Goal: Task Accomplishment & Management: Use online tool/utility

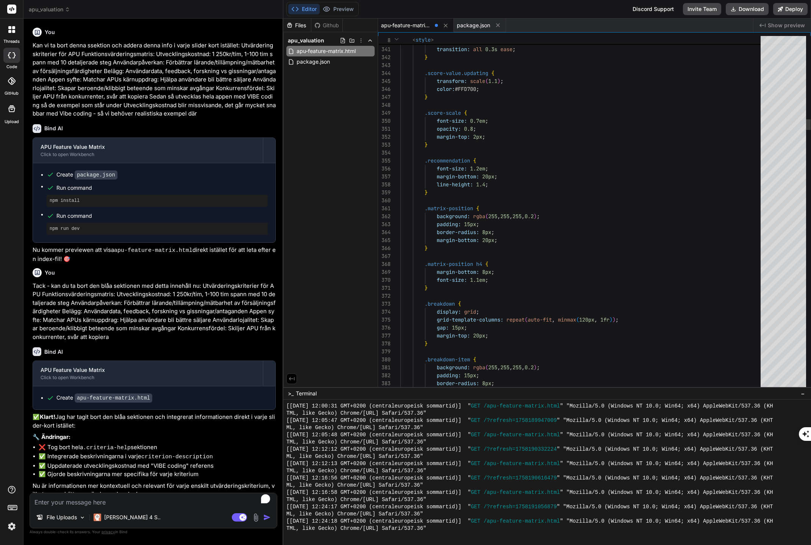
scroll to position [2756, 0]
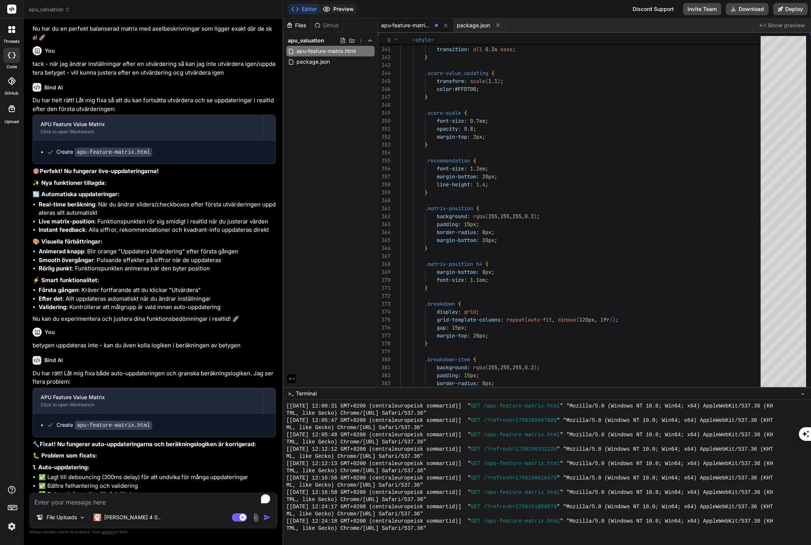
click at [348, 11] on button "Preview" at bounding box center [338, 9] width 37 height 11
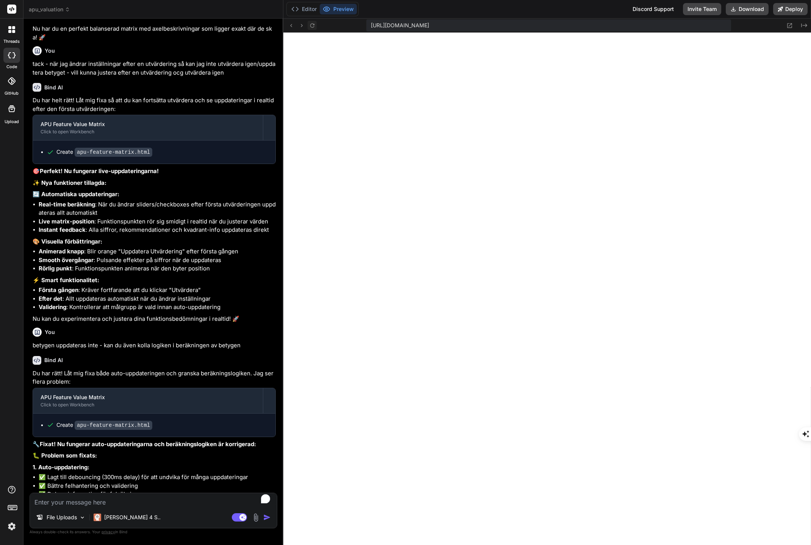
click at [312, 25] on icon at bounding box center [312, 25] width 6 height 6
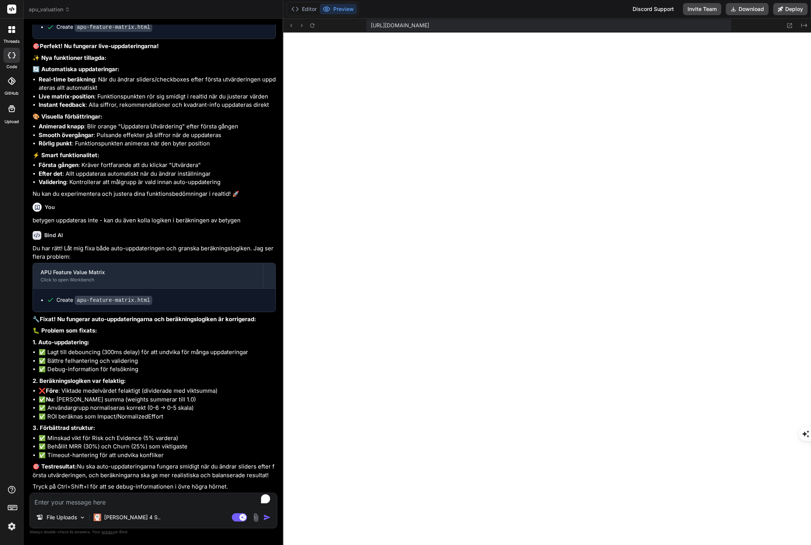
scroll to position [6411, 0]
click at [306, 10] on button "Editor" at bounding box center [303, 9] width 31 height 11
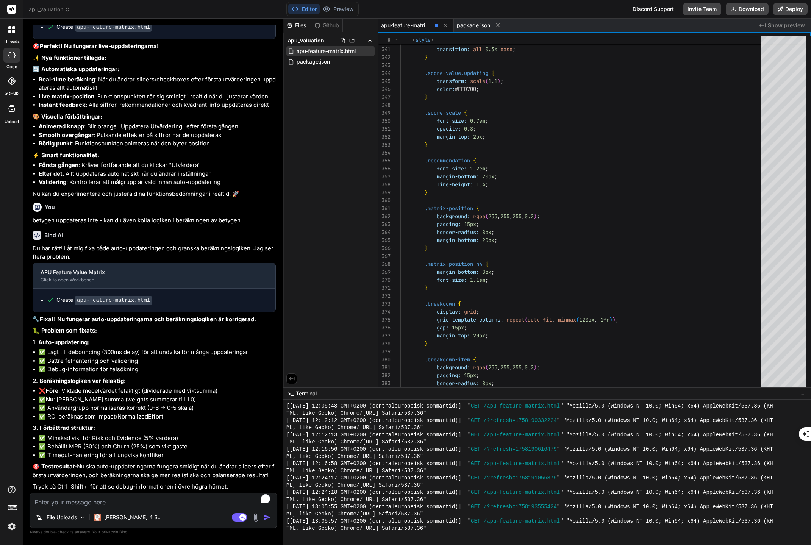
click at [370, 52] on icon at bounding box center [370, 51] width 6 height 6
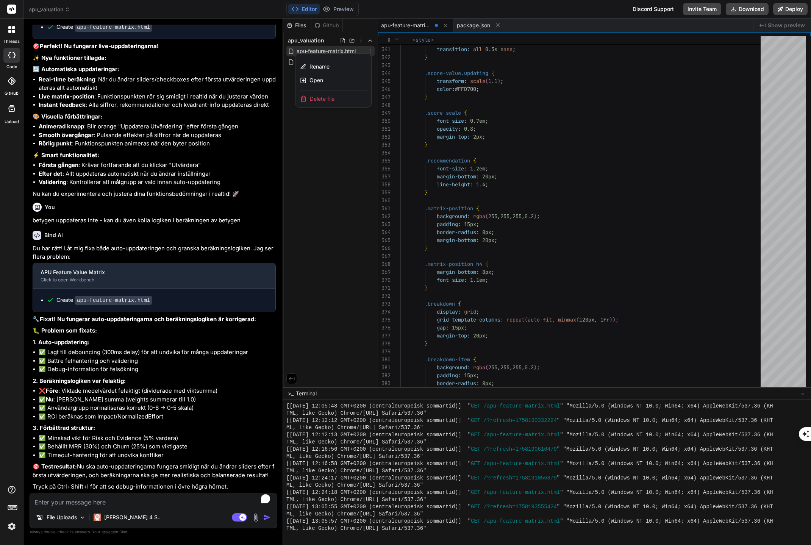
click at [673, 89] on div at bounding box center [547, 282] width 528 height 526
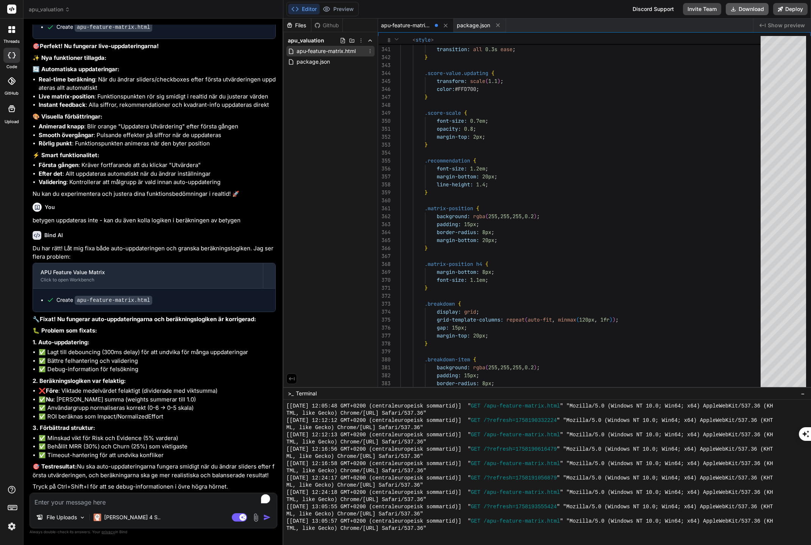
click at [739, 9] on button "Download" at bounding box center [747, 9] width 43 height 12
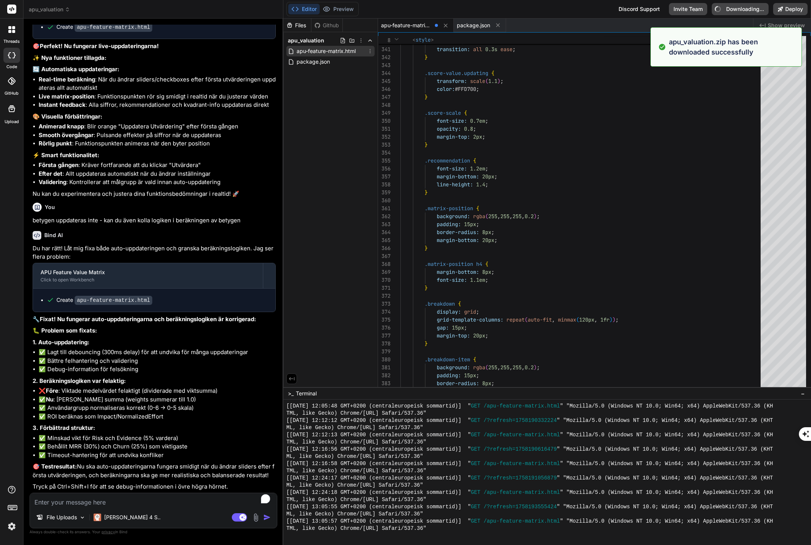
type textarea "x"
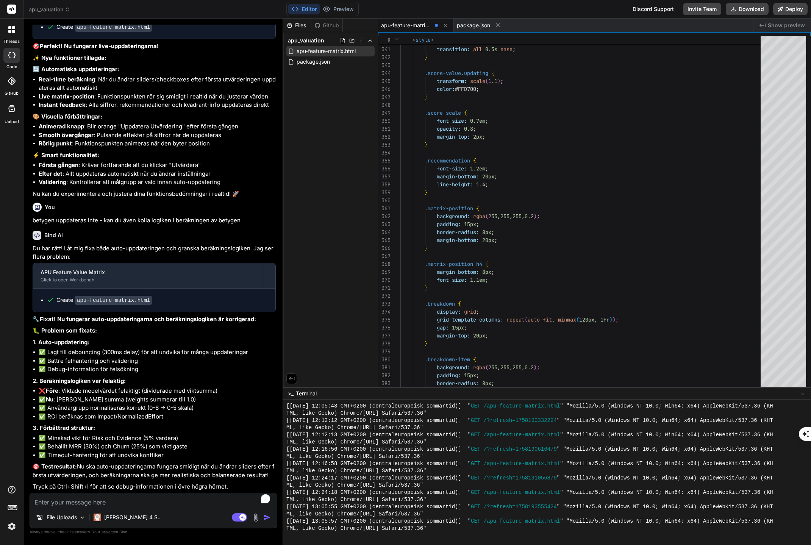
scroll to position [6373, 0]
click at [140, 501] on textarea "To enrich screen reader interactions, please activate Accessibility in Grammarl…" at bounding box center [153, 500] width 247 height 14
type textarea "g"
type textarea "x"
type textarea "gå"
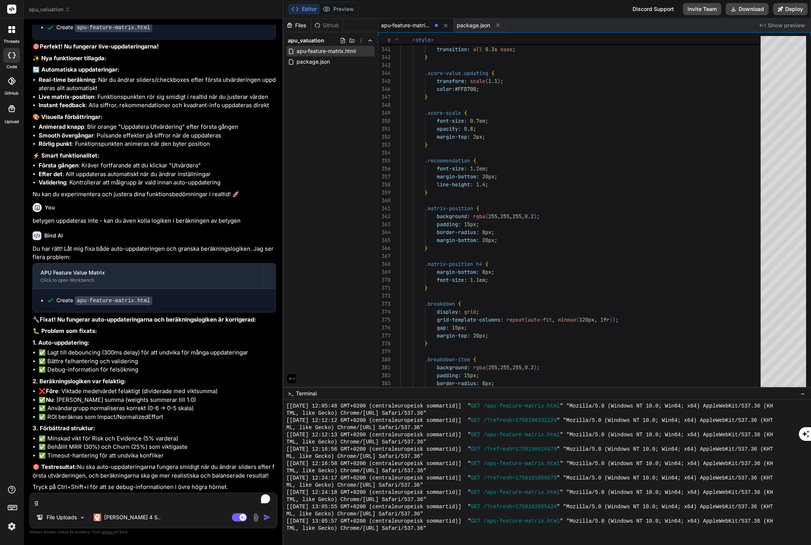
type textarea "x"
type textarea "går"
type textarea "x"
type textarea "går"
type textarea "x"
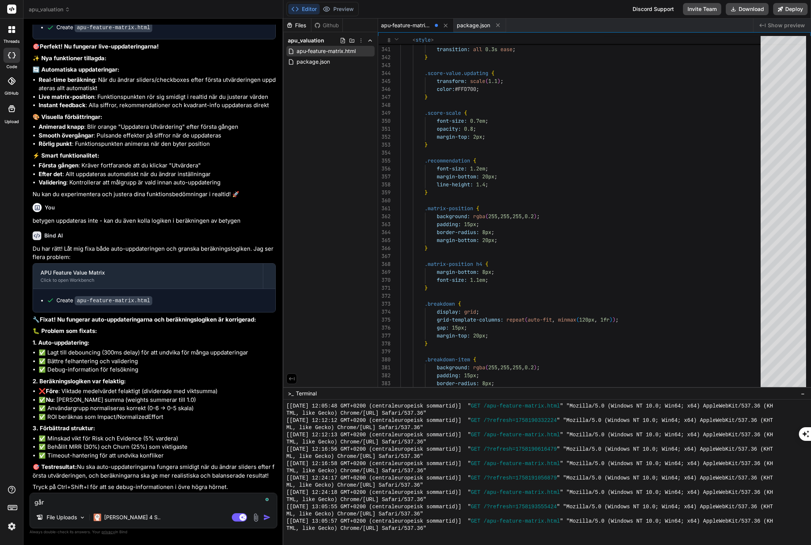
type textarea "går d"
type textarea "x"
type textarea "går de"
type textarea "x"
type textarea "går det"
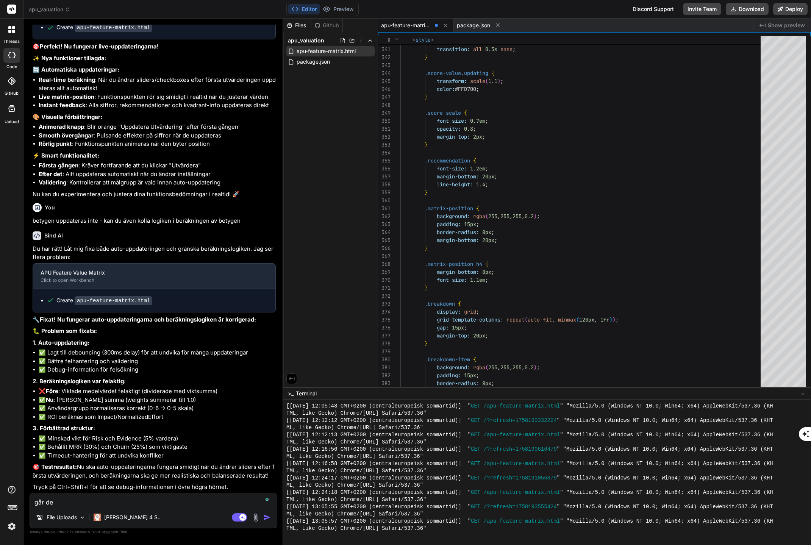
type textarea "x"
type textarea "går det"
type textarea "x"
type textarea "går det a"
type textarea "x"
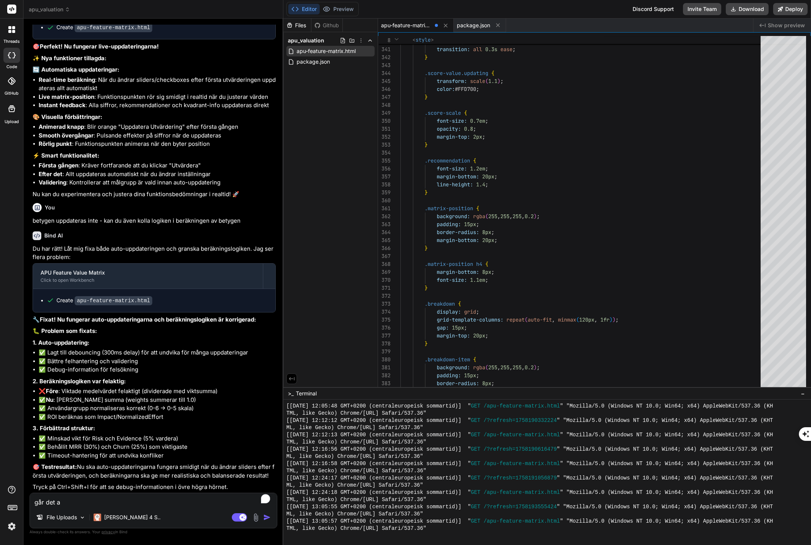
type textarea "går det at"
type textarea "x"
type textarea "går det att"
type textarea "x"
type textarea "går det att"
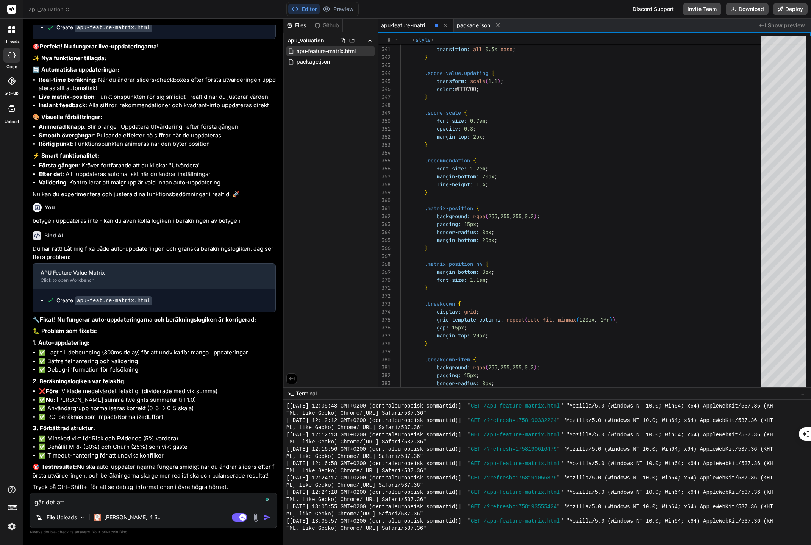
type textarea "x"
type textarea "går det att l"
type textarea "x"
type textarea "går det att lä"
type textarea "x"
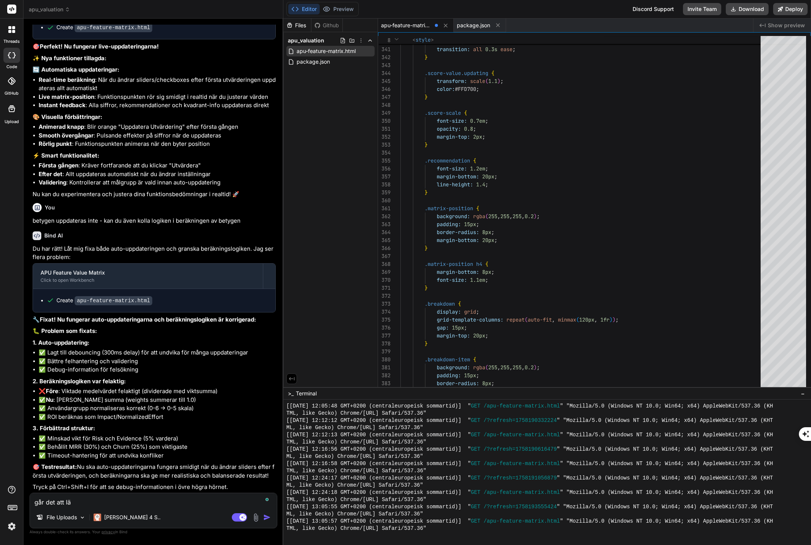
type textarea "går det att läg"
type textarea "x"
type textarea "går det att lägg"
type textarea "x"
type textarea "går det att lägga"
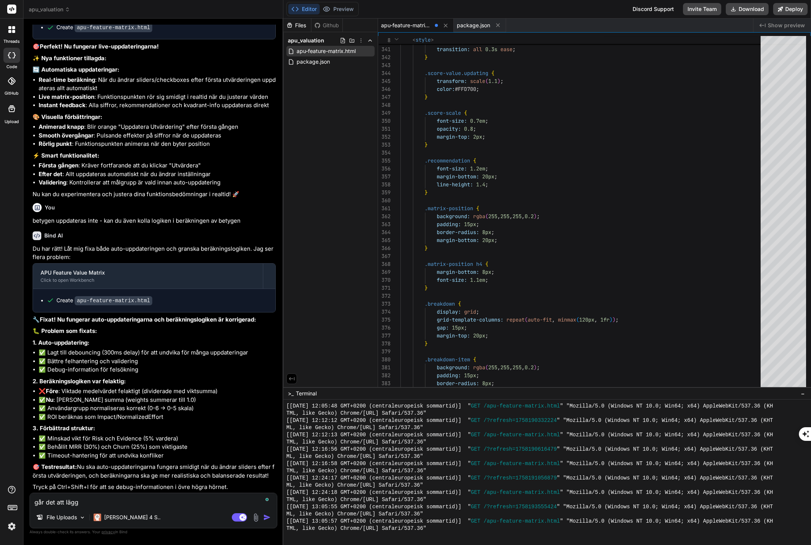
type textarea "x"
type textarea "går det att lägga"
type textarea "x"
type textarea "går det att lägga t"
type textarea "x"
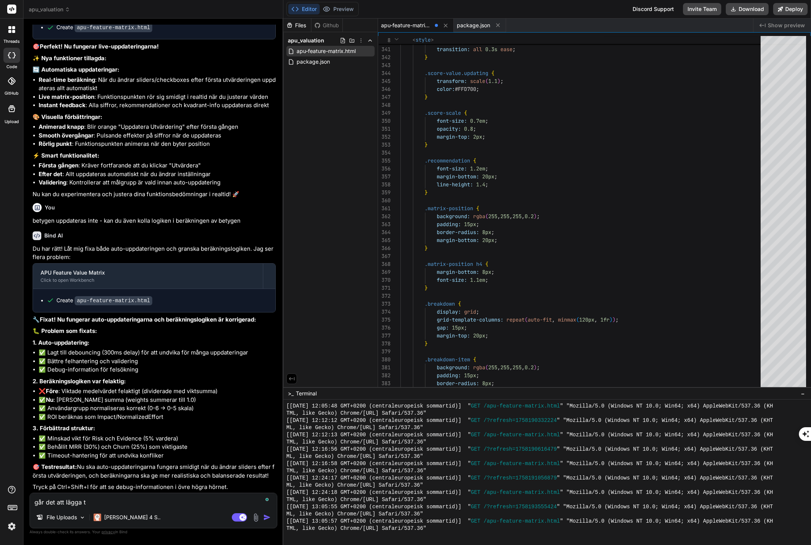
type textarea "går det att lägga ti"
type textarea "x"
type textarea "går det att lägga til"
type textarea "x"
type textarea "går det att lägga till"
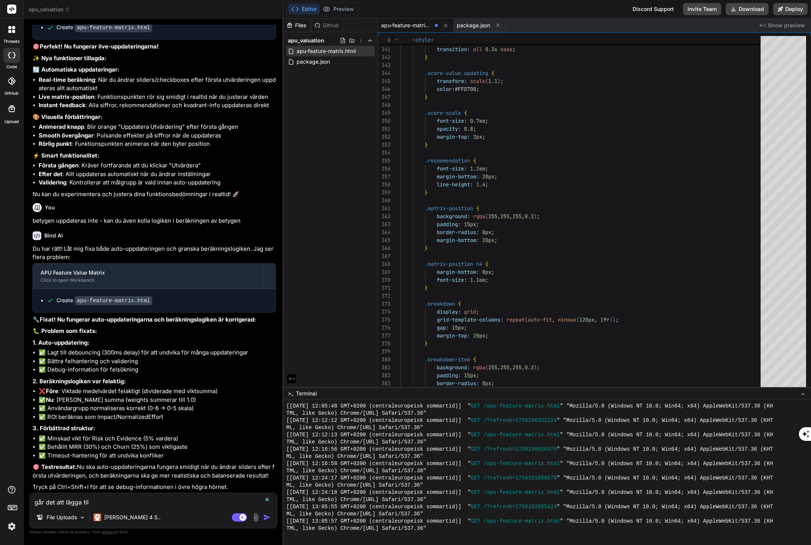
type textarea "x"
type textarea "går det att lägga till"
type textarea "x"
type textarea "går det att lägga till e"
type textarea "x"
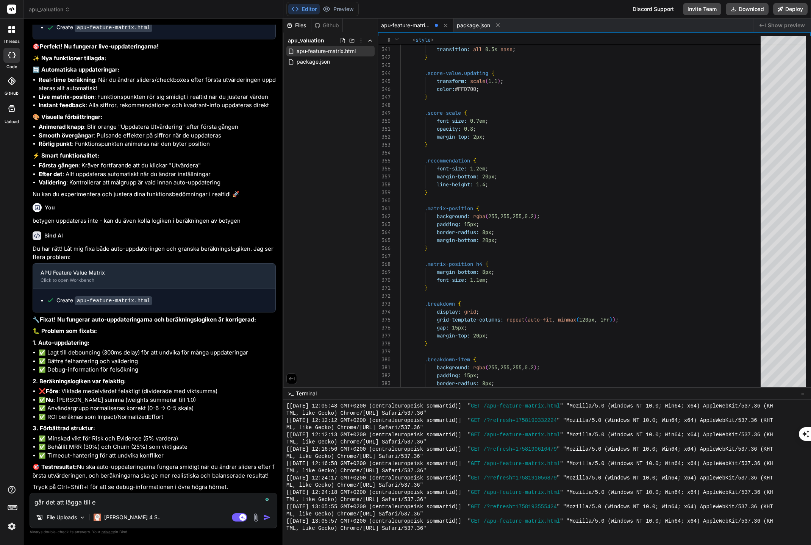
type textarea "går det att lägga till en"
type textarea "x"
type textarea "går det att lägga till en"
type textarea "x"
type textarea "går det att lägga till en f"
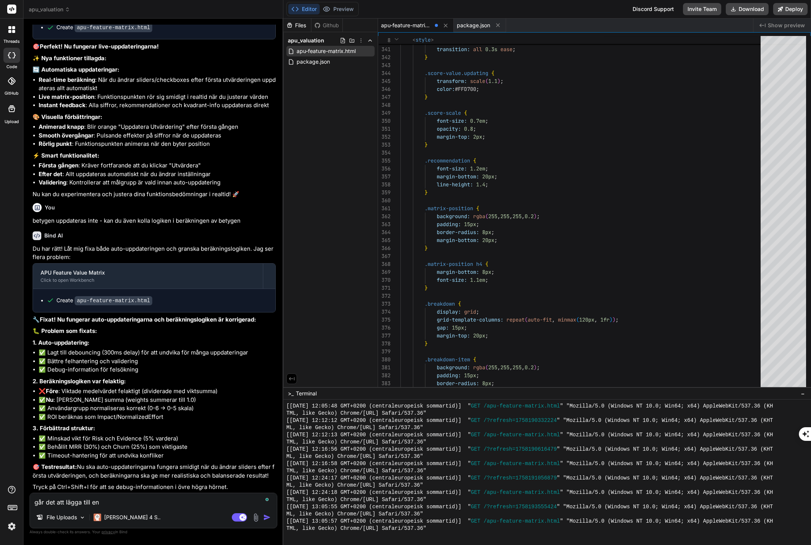
type textarea "x"
type textarea "går det att lägga till en fu"
type textarea "x"
type textarea "går det att lägga till en fun"
type textarea "x"
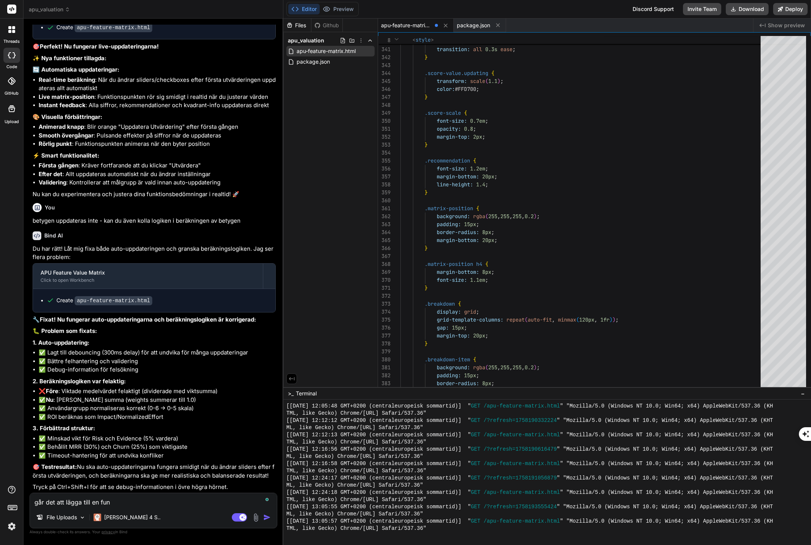
type textarea "går det att lägga till en funk"
type textarea "x"
type textarea "går det att lägga till en funkt"
type textarea "x"
type textarea "går det att lägga till en funkti"
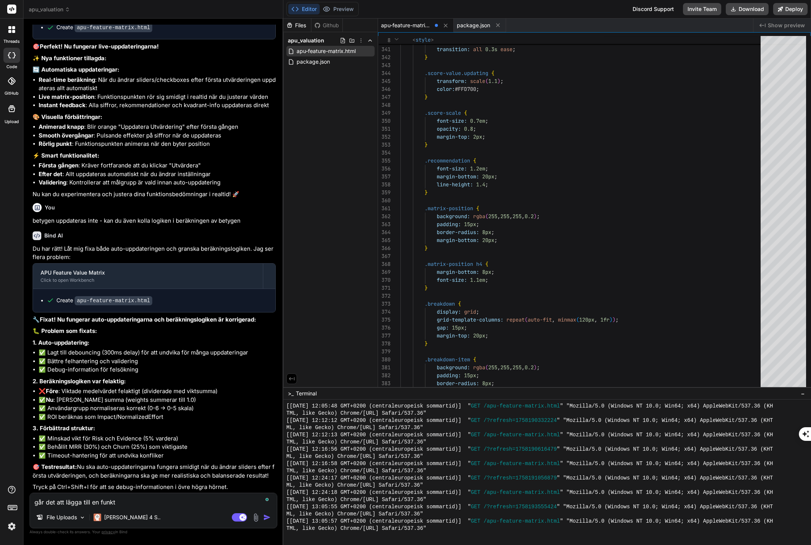
type textarea "x"
type textarea "går det att lägga till en funktii"
type textarea "x"
type textarea "går det att lägga till en funktiio"
type textarea "x"
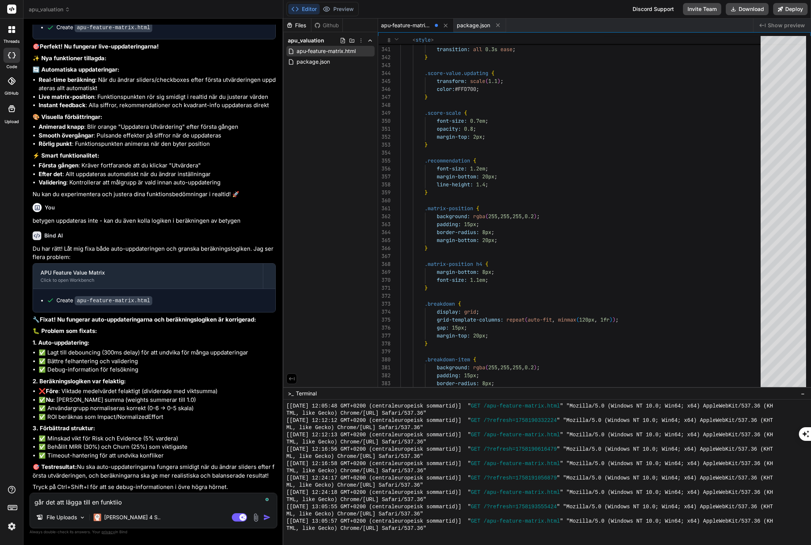
type textarea "går det att lägga till en funktiion"
type textarea "x"
type textarea "går det att lägga till en funktiion"
type textarea "x"
type textarea "går det att lägga till en funktiion s"
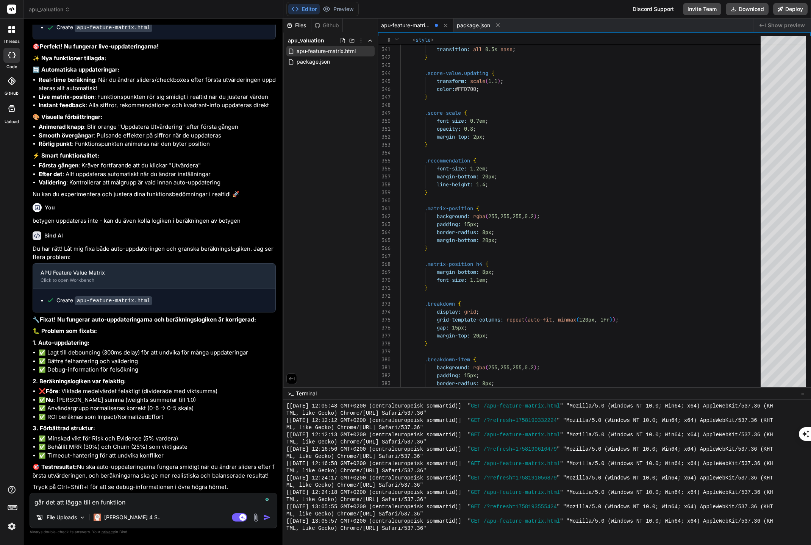
type textarea "x"
type textarea "går det att lägga till en funktiion so"
type textarea "x"
type textarea "går det att lägga till en funktiion som"
type textarea "x"
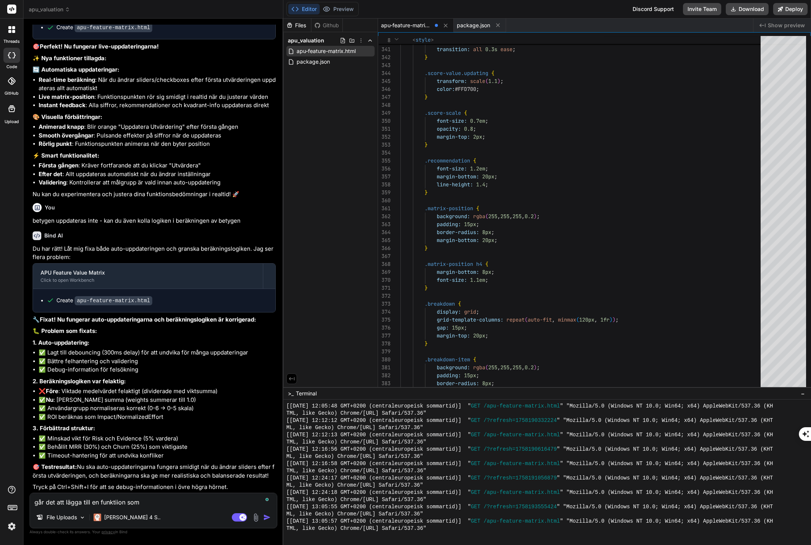
type textarea "går det att lägga till en funktiion som"
type textarea "x"
type textarea "går det att lägga till en funktiion som f"
type textarea "x"
type textarea "går det att lägga till en funktiion som fu"
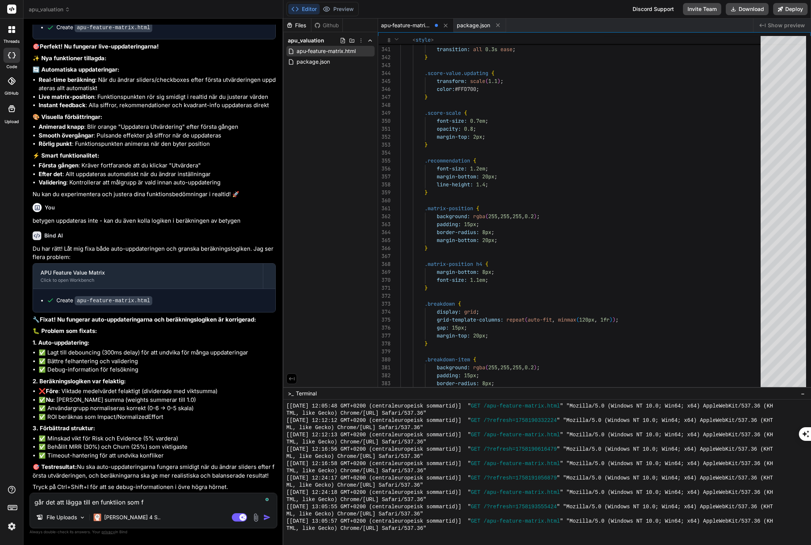
type textarea "x"
type textarea "går det att lägga till en funktiion som fun"
type textarea "x"
type textarea "går det att lägga till en funktiion som fune"
type textarea "x"
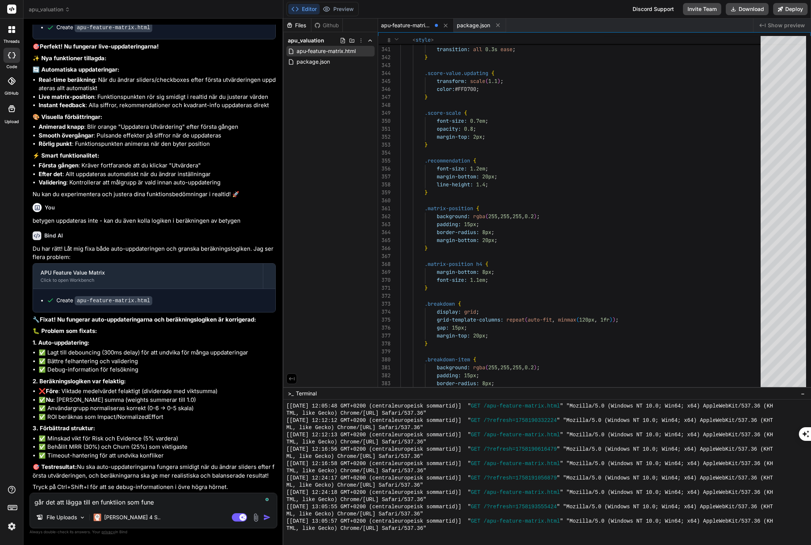
type textarea "går det att lägga till en funktiion som funeg"
type textarea "x"
type textarea "går det att lägga till en funktiion som funega"
type textarea "x"
type textarea "går det att lägga till en funktiion som funegar"
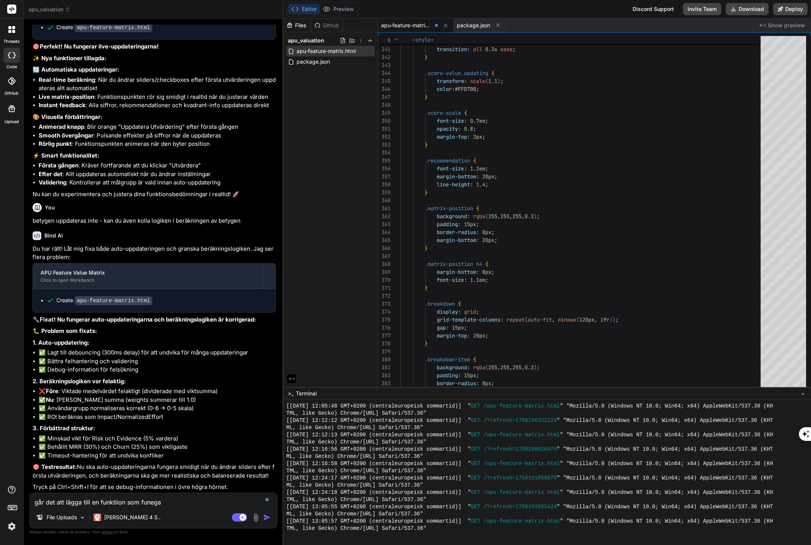
type textarea "x"
type textarea "går det att lägga till en funktiion som funegarr"
type textarea "x"
type textarea "går det att lägga till en funktiion som funegarr"
type textarea "x"
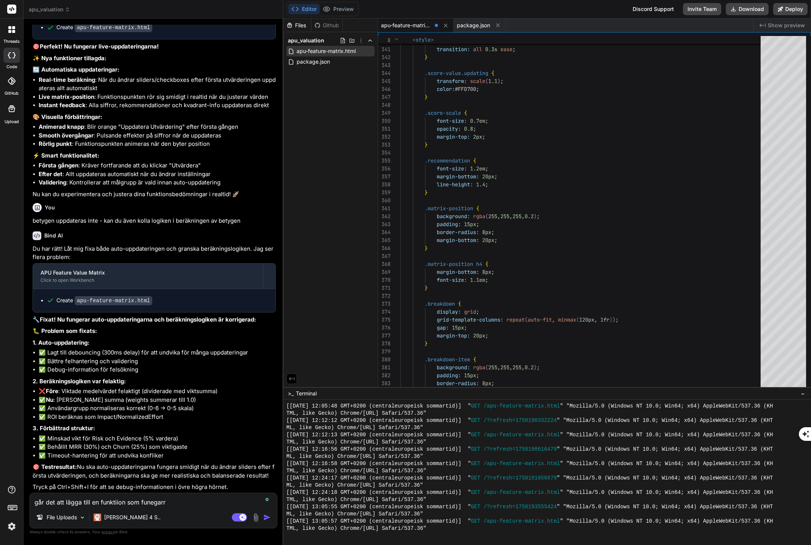
type textarea "går det att lägga till en funktiion som funegarr"
type textarea "x"
type textarea "går det att lägga till en funktiion som funegar"
type textarea "x"
type textarea "går det att lägga till en funktiion som funega"
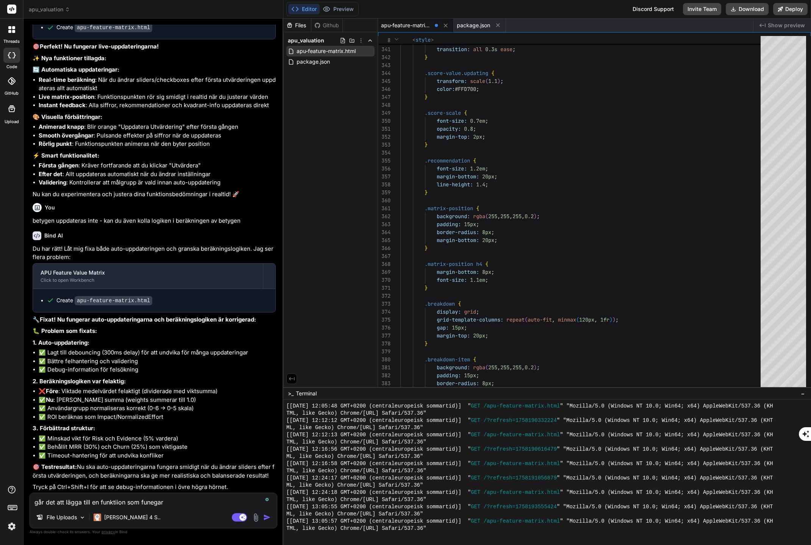
type textarea "x"
type textarea "går det att lägga till en funktiion som funeg"
type textarea "x"
type textarea "går det att lägga till en funktiion som fune"
type textarea "x"
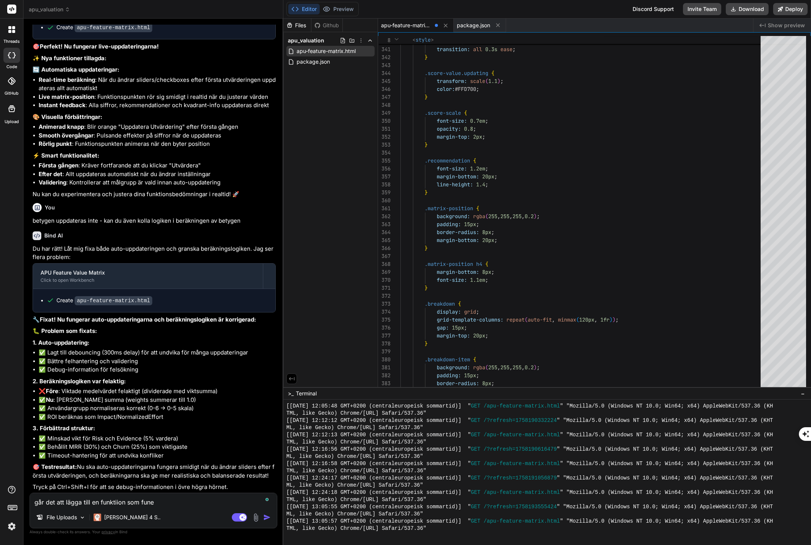
type textarea "går det att lägga till en funktiion som fun"
type textarea "x"
type textarea "går det att lägga till en funktiion som fu"
type textarea "x"
type textarea "går det att lägga till en funktiion som f"
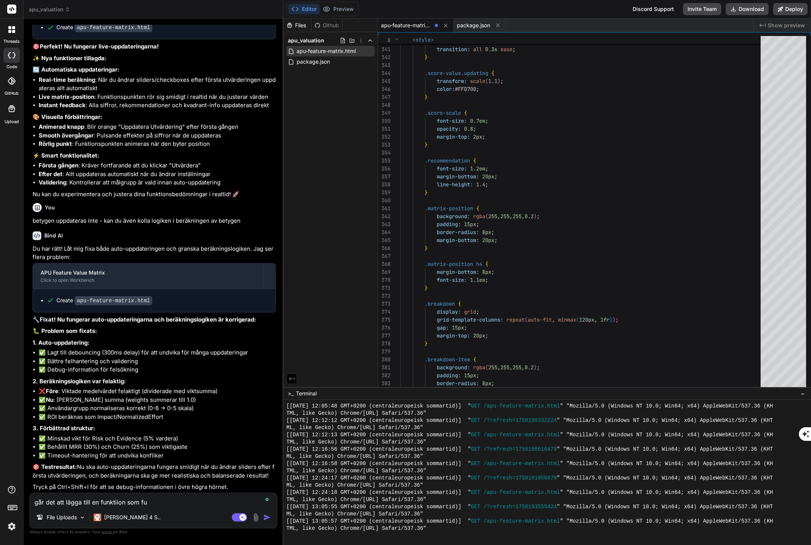
type textarea "x"
type textarea "går det att lägga till en funktiion som"
type textarea "x"
type textarea "går det att lägga till en funktiion som"
type textarea "x"
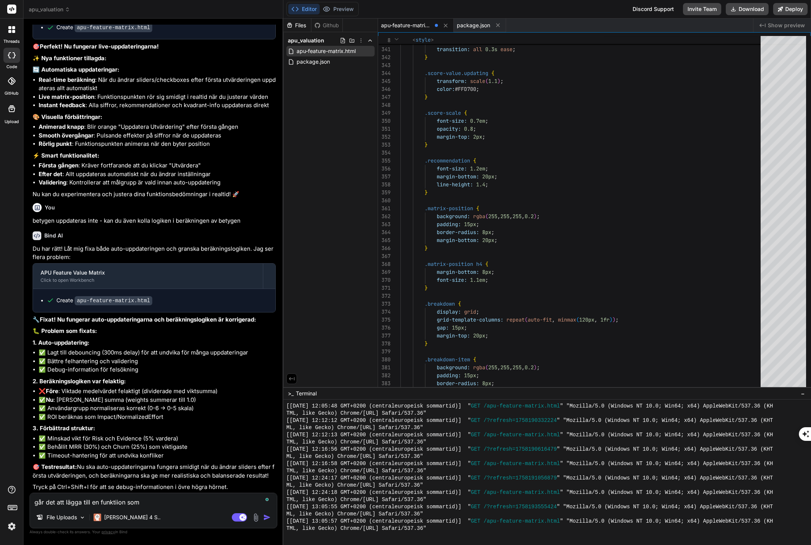
type textarea "går det att lägga till en funktiion so"
type textarea "x"
type textarea "går det att lägga till en funktiion s"
type textarea "x"
type textarea "går det att lägga till en funktiion"
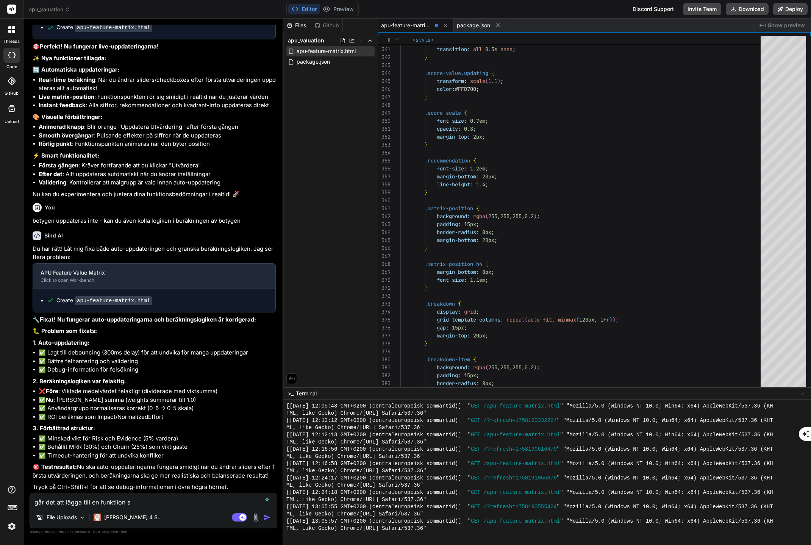
type textarea "x"
type textarea "går det att lägga till en funktiion"
type textarea "x"
type textarea "går det att lägga till en funktiio"
type textarea "x"
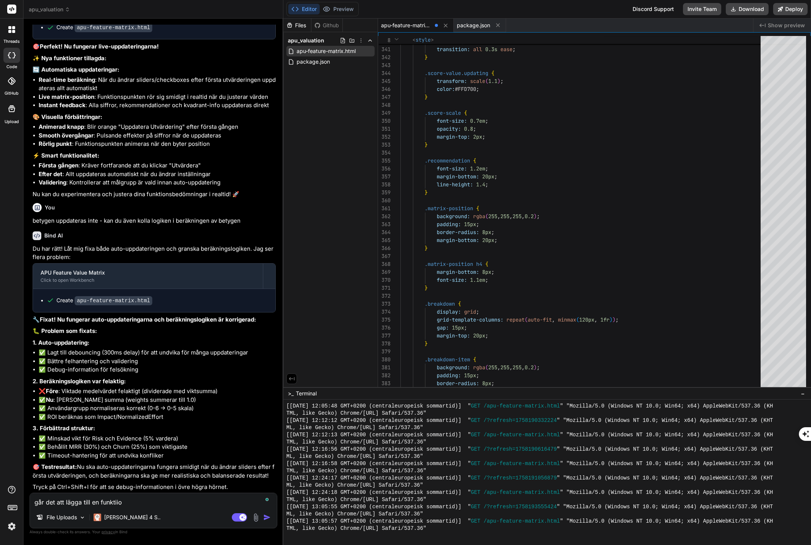
type textarea "går det att lägga till en funktii"
type textarea "x"
type textarea "går det att lägga till en funkti"
type textarea "x"
type textarea "går det att lägga till en funkt"
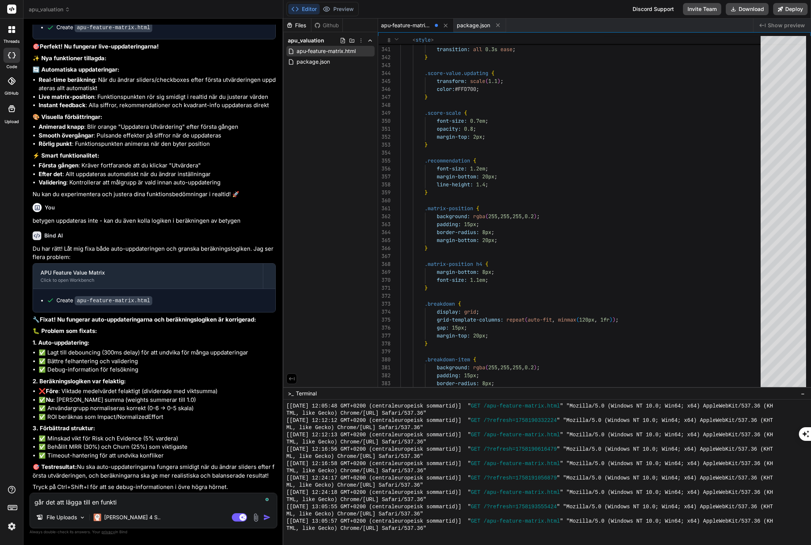
type textarea "x"
type textarea "går det att lägga till en funkti"
type textarea "x"
type textarea "går det att lägga till en funktio"
type textarea "x"
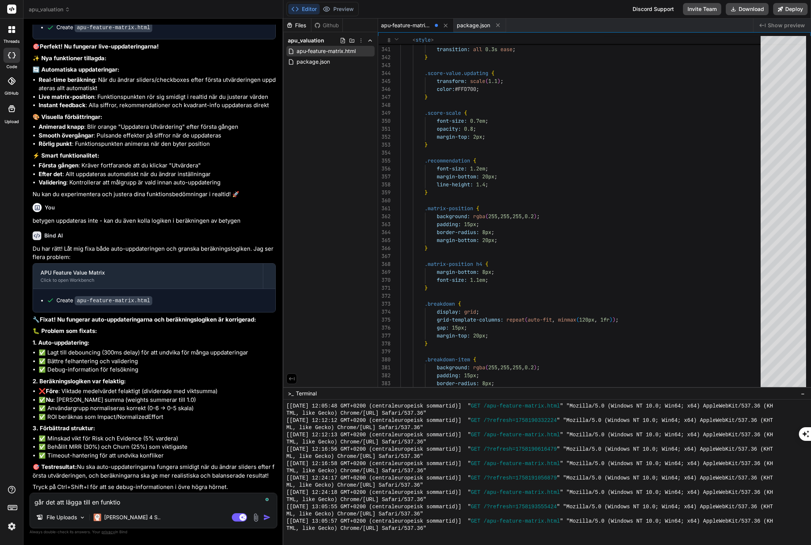
type textarea "går det att lägga till en funktion"
type textarea "x"
type textarea "går det att lägga till en funktion"
type textarea "x"
type textarea "går det att lägga till en funktion i"
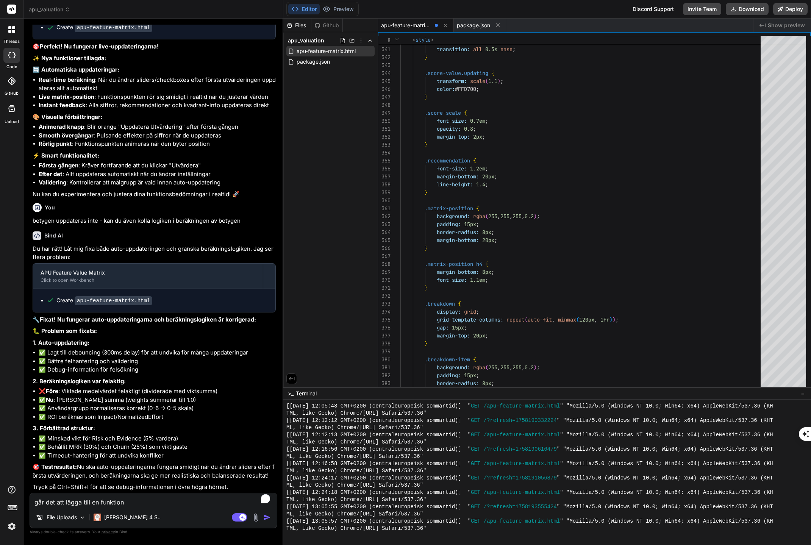
type textarea "x"
type textarea "går det att lägga till en funktion i"
type textarea "x"
type textarea "går det att lägga till en funktion i d"
type textarea "x"
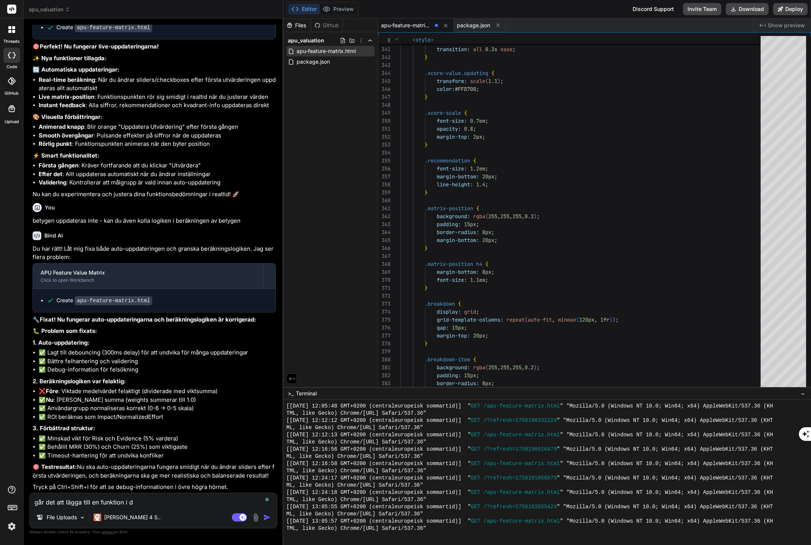
type textarea "går det att lägga till en funktion i de"
type textarea "x"
type textarea "går det att lägga till en funktion i den"
type textarea "x"
type textarea "går det att lägga till en funktion i denn"
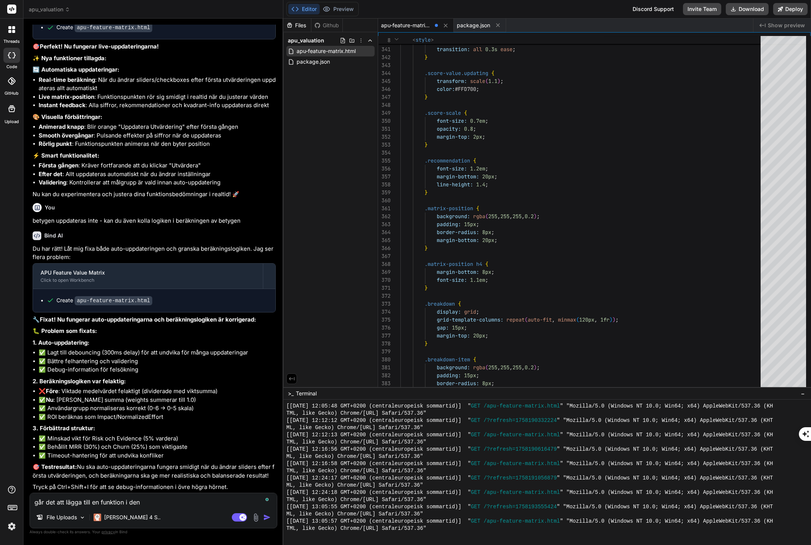
type textarea "x"
type textarea "går det att lägga till en funktion i denna"
type textarea "x"
type textarea "går det att lägga till en funktion i denna"
type textarea "x"
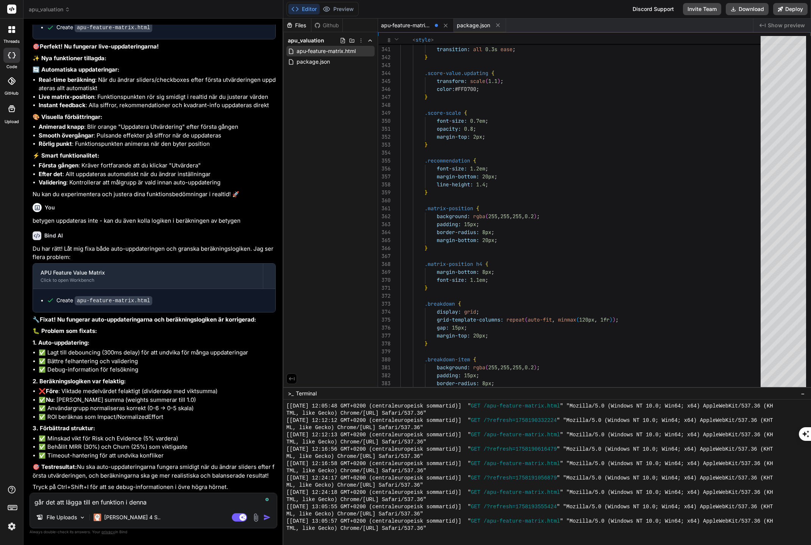
type textarea "går det att lägga till en funktion i denna h"
type textarea "x"
type textarea "går det att lägga till en funktion i denna hr"
type textarea "x"
type textarea "går det att lägga till en funktion i denna hrm"
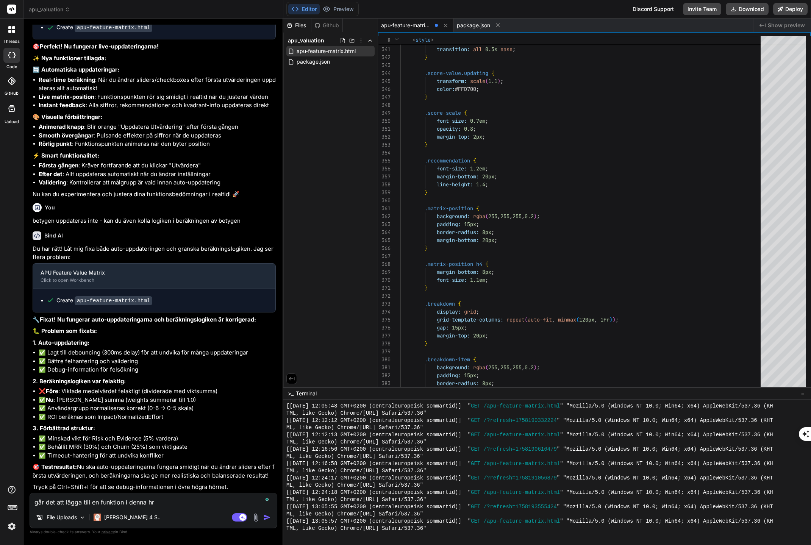
type textarea "x"
type textarea "går det att lägga till en funktion i denna hrml"
type textarea "x"
type textarea "går det att lägga till en funktion i denna hrml"
type textarea "x"
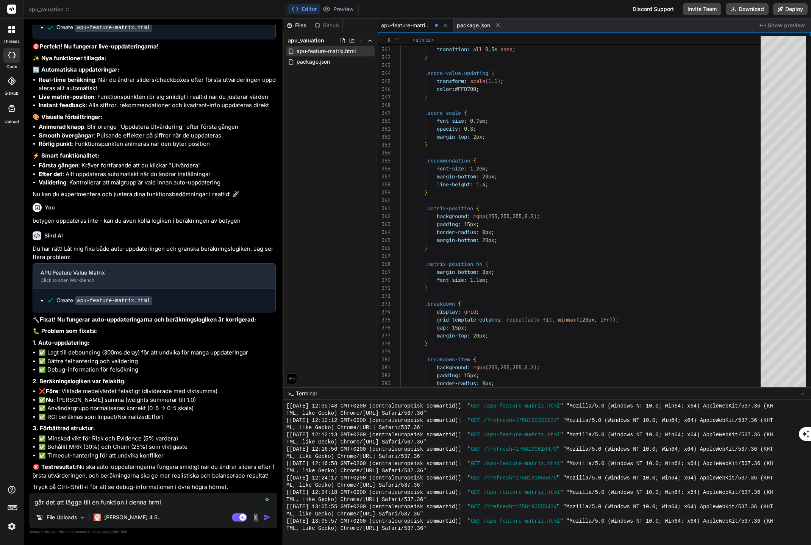
type textarea "går det att lägga till en funktion i denna hrml s"
type textarea "x"
type textarea "går det att lägga till en funktion i denna hrml so"
type textarea "x"
type textarea "går det att lägga till en funktion i denna hrml som"
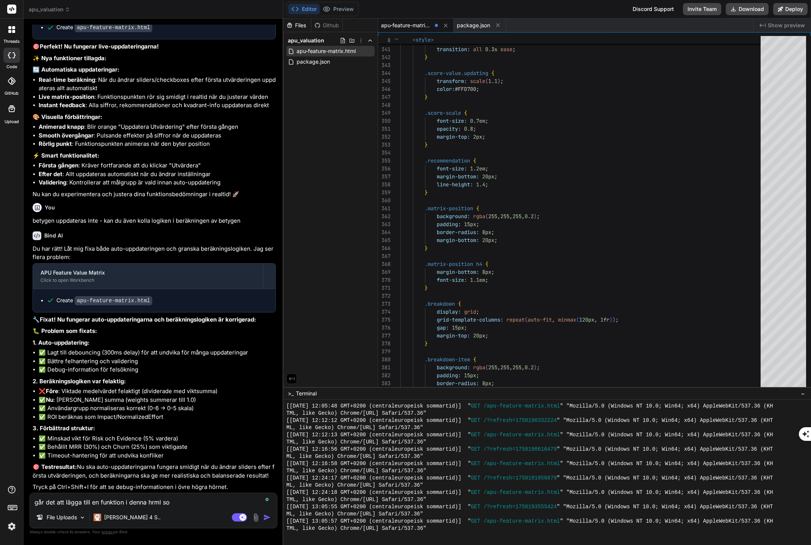
type textarea "x"
type textarea "går det att lägga till en funktion i denna hrml som"
type textarea "x"
type textarea "går det att lägga till en funktion i denna hrml som s"
type textarea "x"
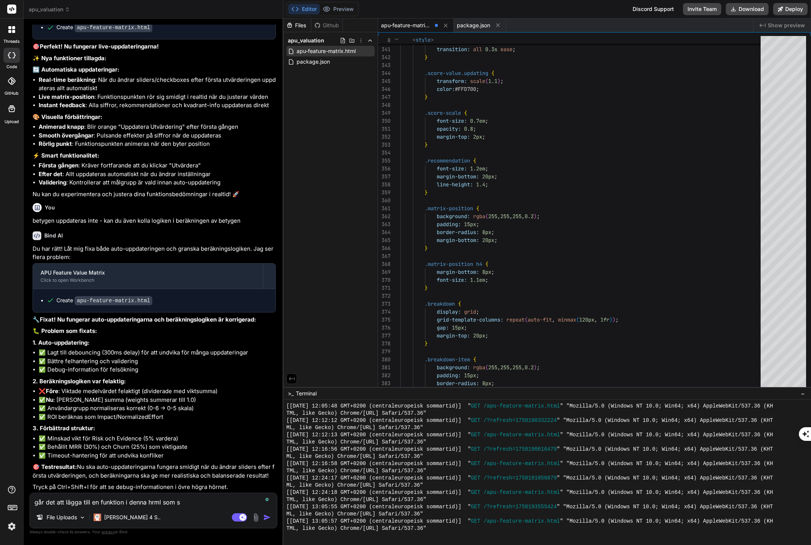
type textarea "går det att lägga till en funktion i denna hrml som sk"
type textarea "x"
type textarea "går det att lägga till en funktion i denna hrml som ska"
type textarea "x"
type textarea "går det att lägga till en funktion i denna hrml som skap"
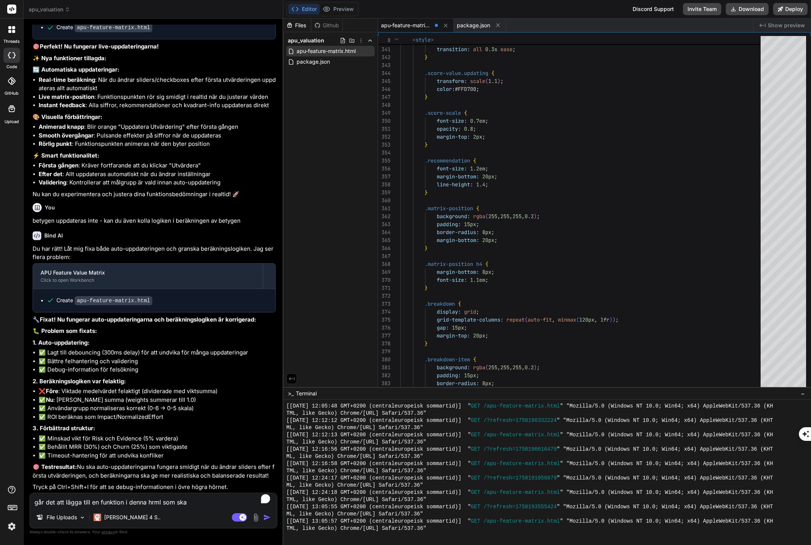
type textarea "x"
type textarea "går det att lägga till en funktion i denna hrml som skapa"
type textarea "x"
type textarea "går det att lägga till en funktion i denna hrml som skapar"
type textarea "x"
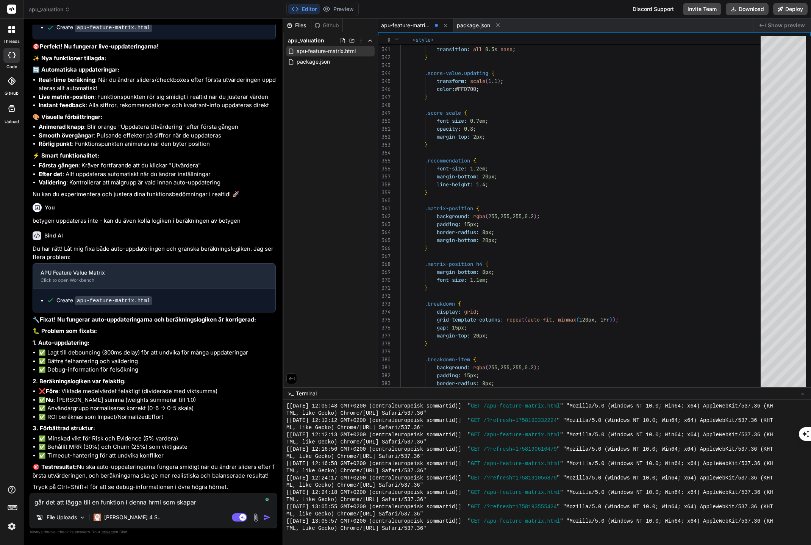
type textarea "går det att lägga till en funktion i denna hrml som skapar"
type textarea "x"
type textarea "går det att lägga till en funktion i denna hrml som skapar e"
type textarea "x"
type textarea "går det att lägga till en funktion i denna hrml som skapar en"
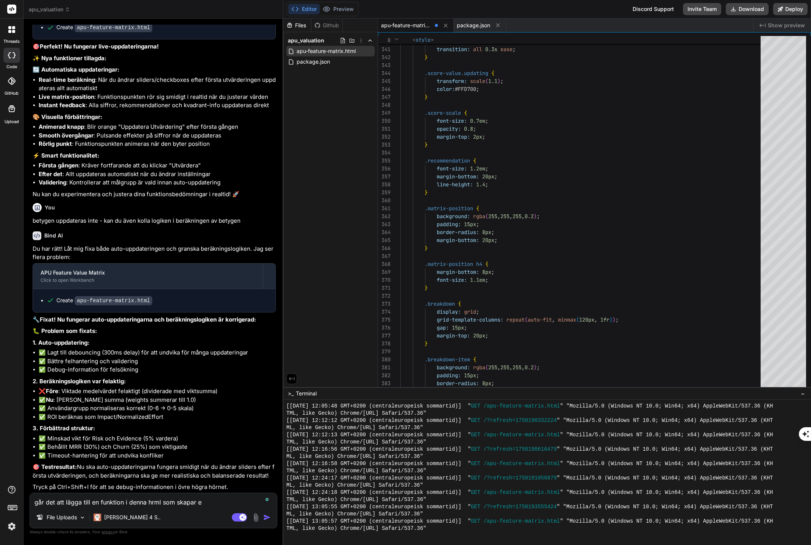
type textarea "x"
type textarea "går det att lägga till en funktion i denna hrml som skapar en"
type textarea "x"
type textarea "går det att lägga till en funktion i denna hrml som skapar en"
type textarea "x"
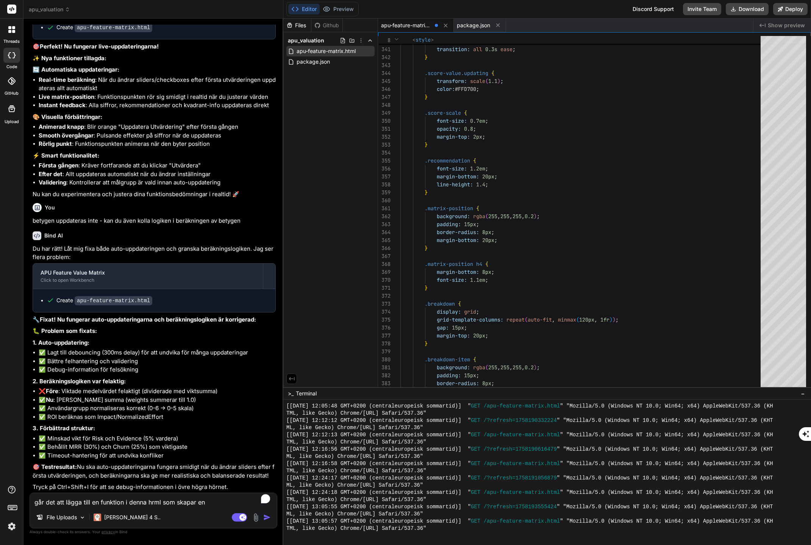
type textarea "går det att lägga till en funktion i denna hrml som skapar e"
click at [140, 504] on textarea "To enrich screen reader interactions, please activate Accessibility in Grammarl…" at bounding box center [153, 500] width 247 height 14
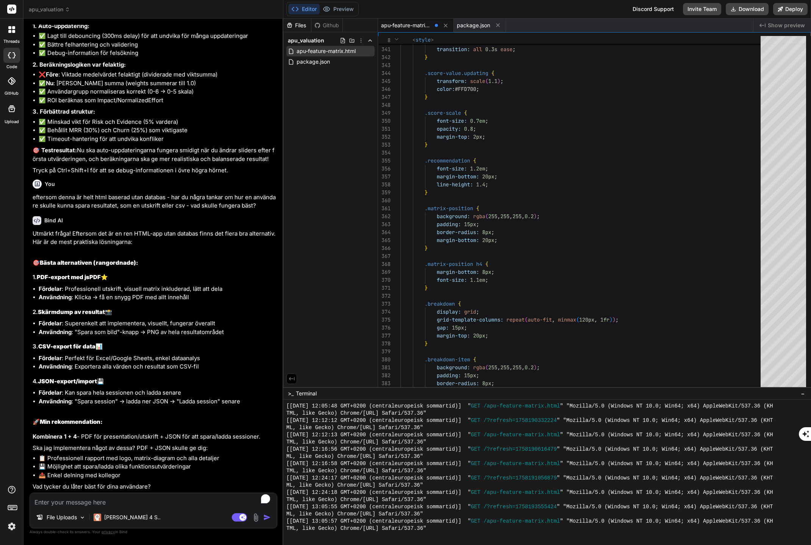
scroll to position [6727, 0]
click at [114, 502] on textarea "To enrich screen reader interactions, please activate Accessibility in Grammarl…" at bounding box center [153, 500] width 247 height 14
click at [348, 8] on button "Preview" at bounding box center [338, 9] width 37 height 11
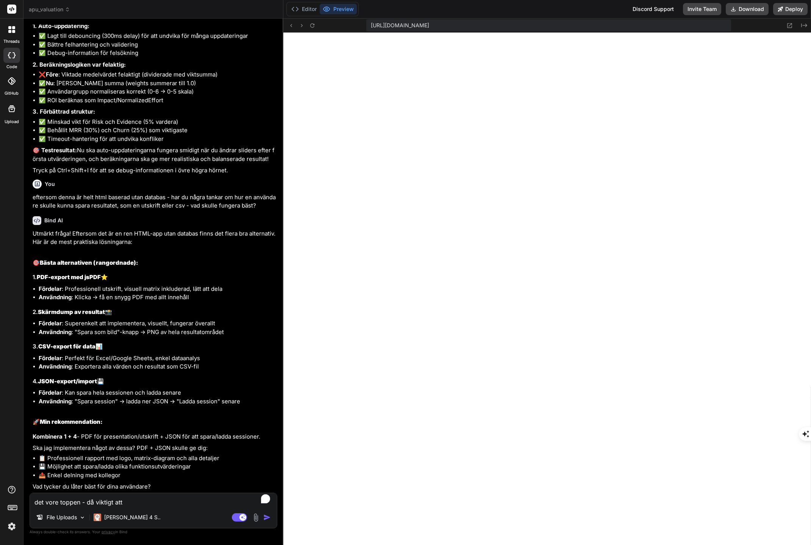
click at [147, 507] on div "det vore toppen - då viktigt att File Uploads Claude 4 S.. Agent Mode. When thi…" at bounding box center [154, 511] width 248 height 36
click at [148, 502] on textarea "det vore toppen - då viktigt att" at bounding box center [153, 500] width 247 height 14
click at [145, 502] on textarea "det vore toppen - då viktigt att den anfivna Funktionsidén finns med också" at bounding box center [153, 500] width 247 height 14
click at [194, 500] on textarea "det vore toppen - då viktigt att den angivna Funktionsidén finns med också" at bounding box center [153, 500] width 247 height 14
click at [267, 519] on img "button" at bounding box center [267, 518] width 8 height 8
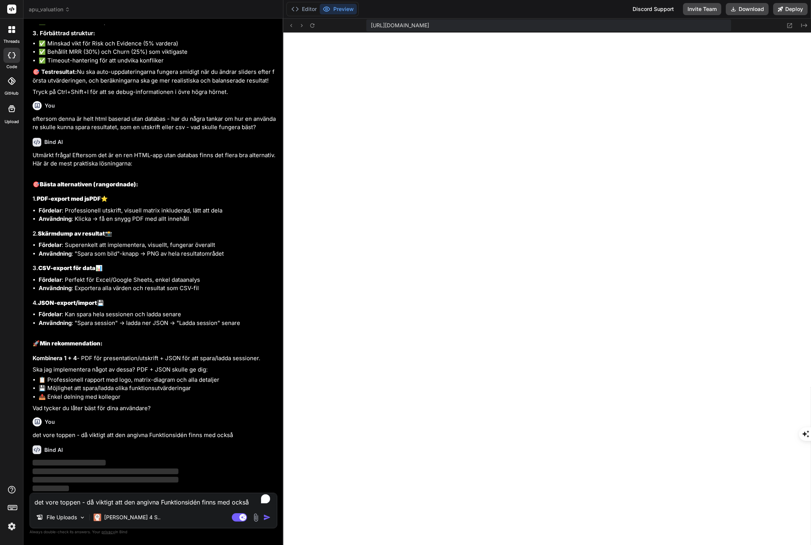
scroll to position [6806, 0]
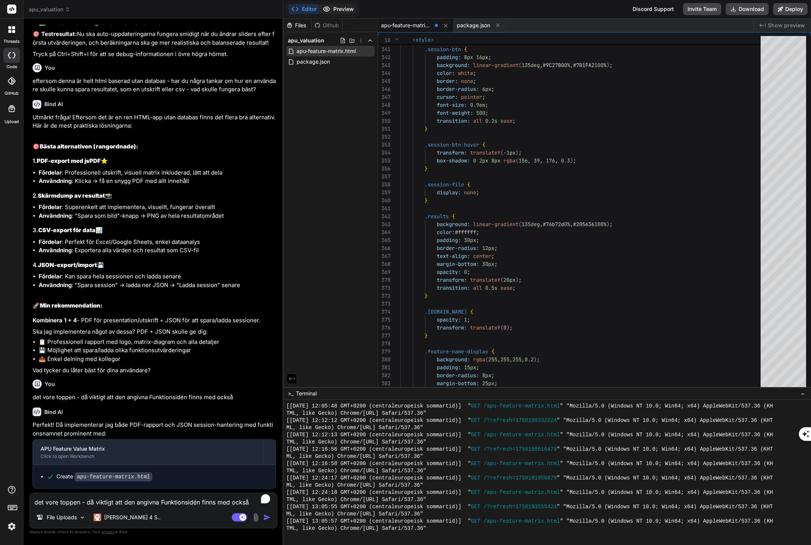
click at [345, 5] on button "Preview" at bounding box center [338, 9] width 37 height 11
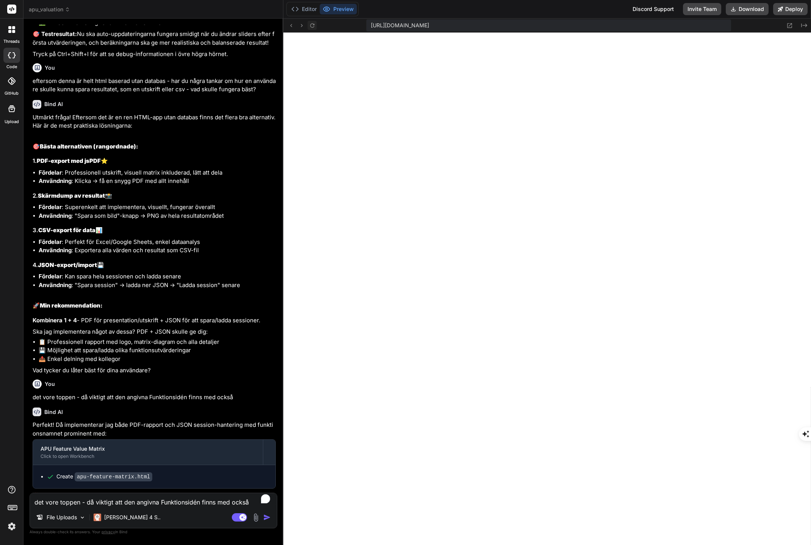
click at [312, 26] on icon at bounding box center [312, 25] width 6 height 6
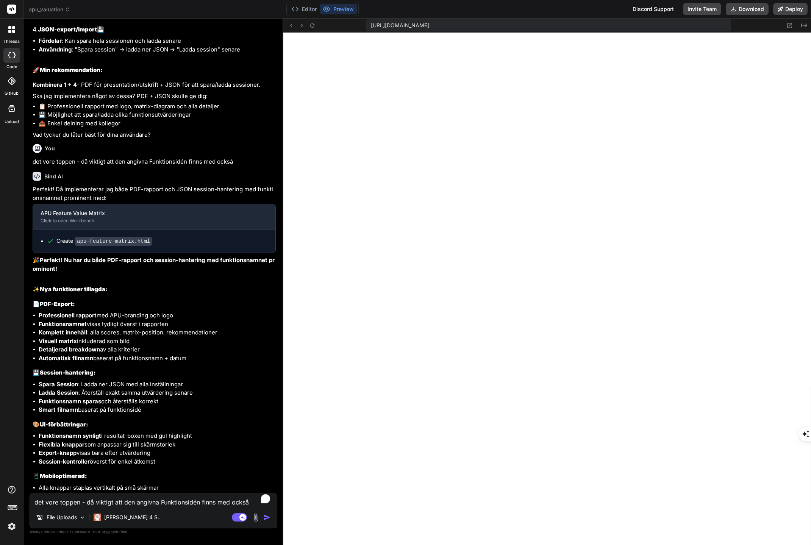
scroll to position [2813, 0]
click at [119, 500] on textarea "det vore toppen - då viktigt att den angivna Funktionsidén finns med också" at bounding box center [153, 500] width 247 height 14
click at [106, 503] on textarea "det vore toppen - då viktigt att den angivna Funktionsidén finns med också" at bounding box center [153, 500] width 247 height 14
click at [80, 502] on textarea "det vore toppen - då viktigt att den angivna Funktionsidén finns med också" at bounding box center [153, 500] width 247 height 14
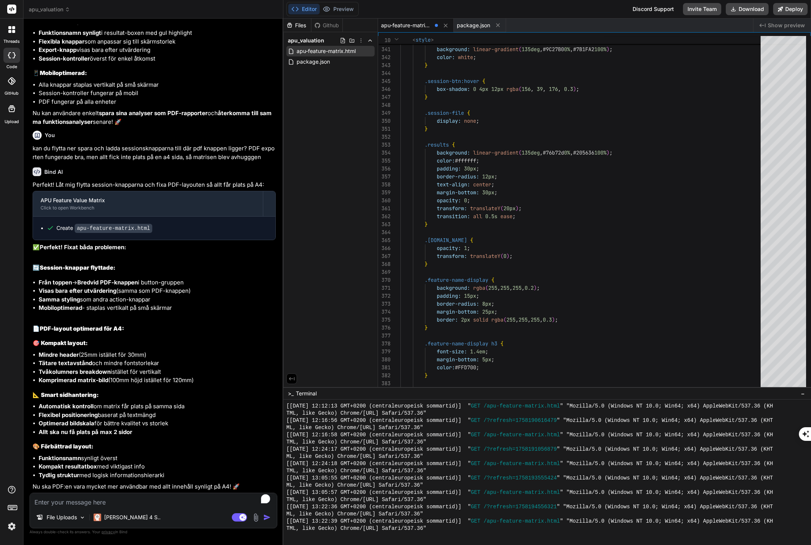
scroll to position [7482, 0]
click at [345, 9] on button "Preview" at bounding box center [338, 9] width 37 height 11
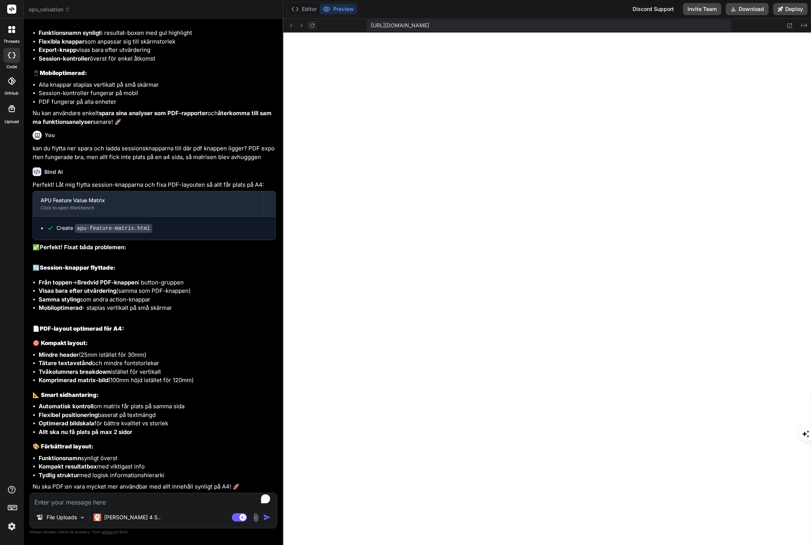
click at [311, 25] on icon at bounding box center [312, 25] width 6 height 6
click at [314, 22] on icon at bounding box center [312, 25] width 6 height 6
click at [132, 504] on textarea "To enrich screen reader interactions, please activate Accessibility in Grammarl…" at bounding box center [153, 500] width 247 height 14
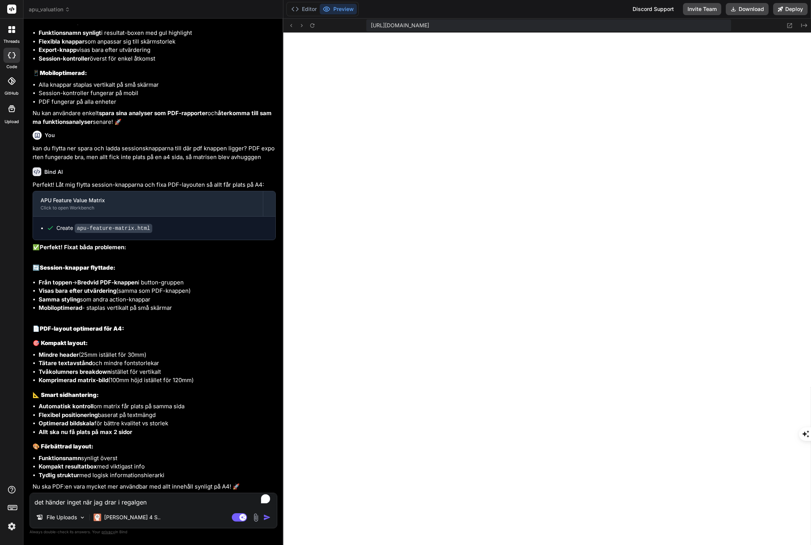
click at [151, 503] on textarea "det händer inget när jag drar i regalgen" at bounding box center [153, 500] width 247 height 14
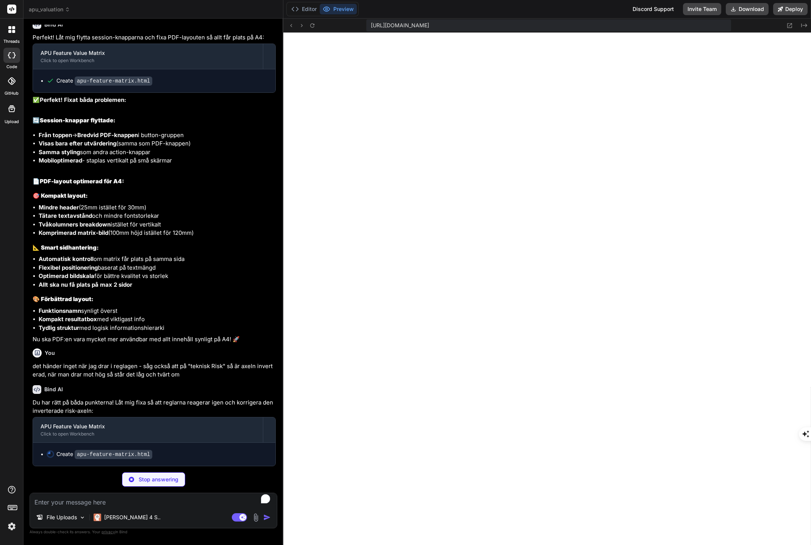
scroll to position [7629, 0]
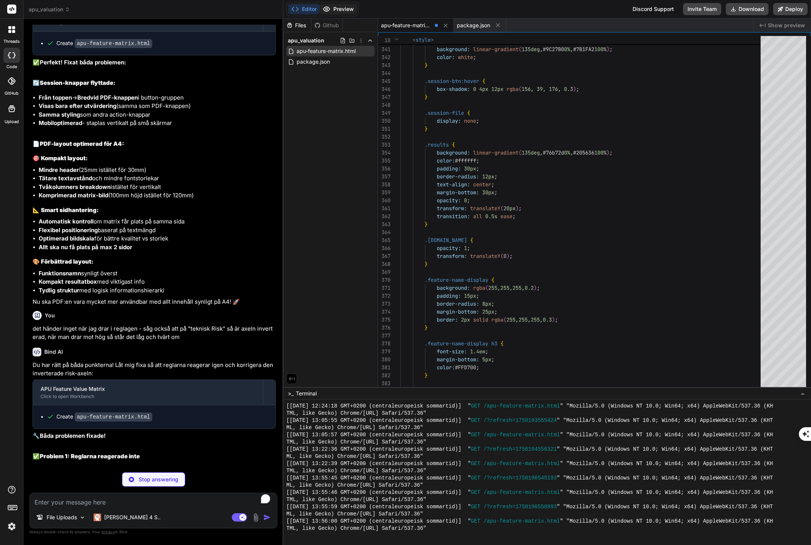
click at [345, 9] on button "Preview" at bounding box center [338, 9] width 37 height 11
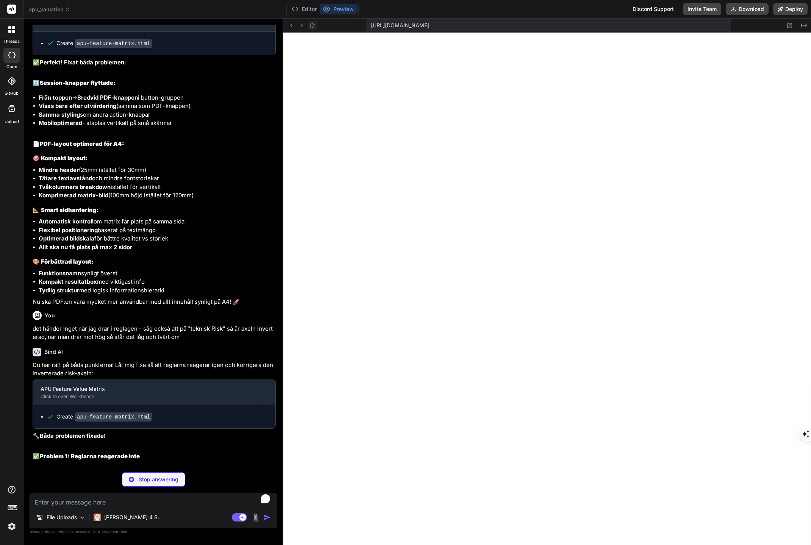
click at [314, 25] on icon at bounding box center [312, 25] width 6 height 6
click at [89, 505] on textarea "To enrich screen reader interactions, please activate Accessibility in Grammarl…" at bounding box center [153, 500] width 247 height 14
paste textarea "25 tim: Komplex funktion med affärslogik, 1 vecka koncentrerat arbete"
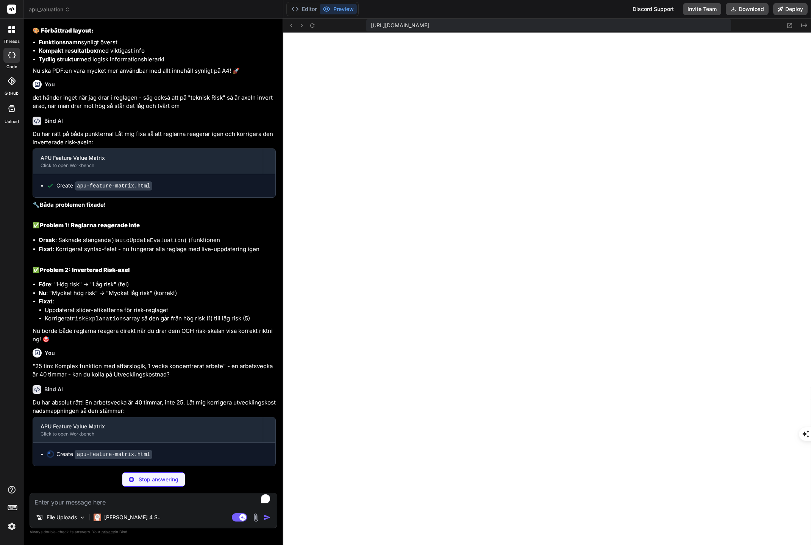
scroll to position [7896, 0]
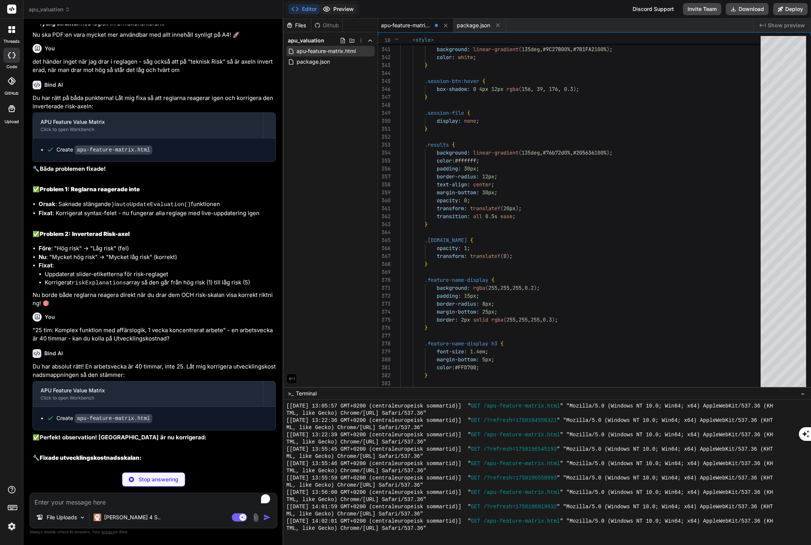
click at [347, 8] on button "Preview" at bounding box center [338, 9] width 37 height 11
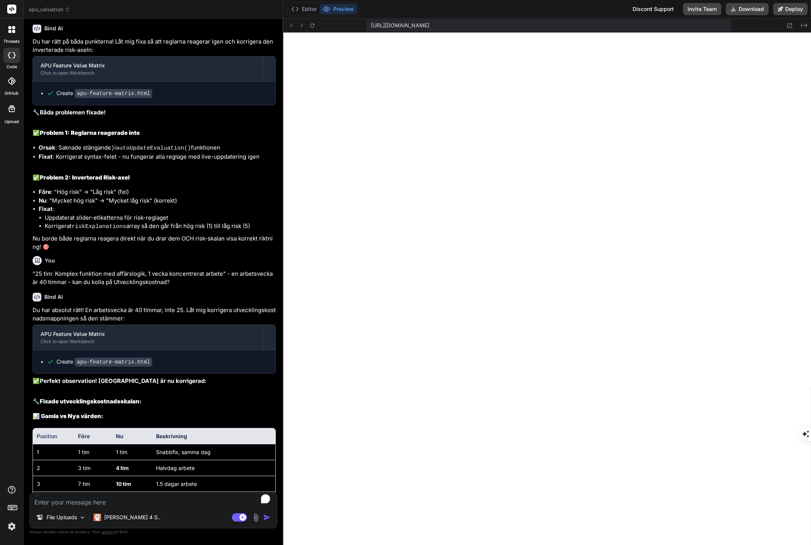
scroll to position [7934, 0]
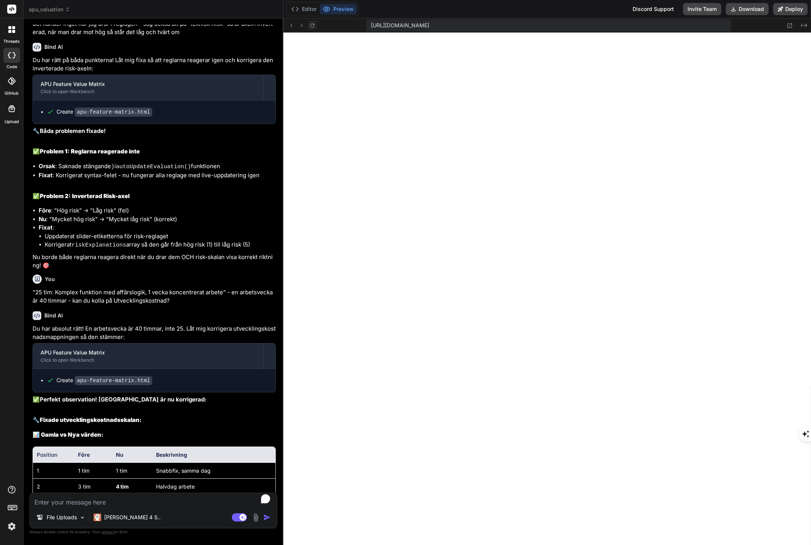
click at [312, 23] on icon at bounding box center [312, 25] width 6 height 6
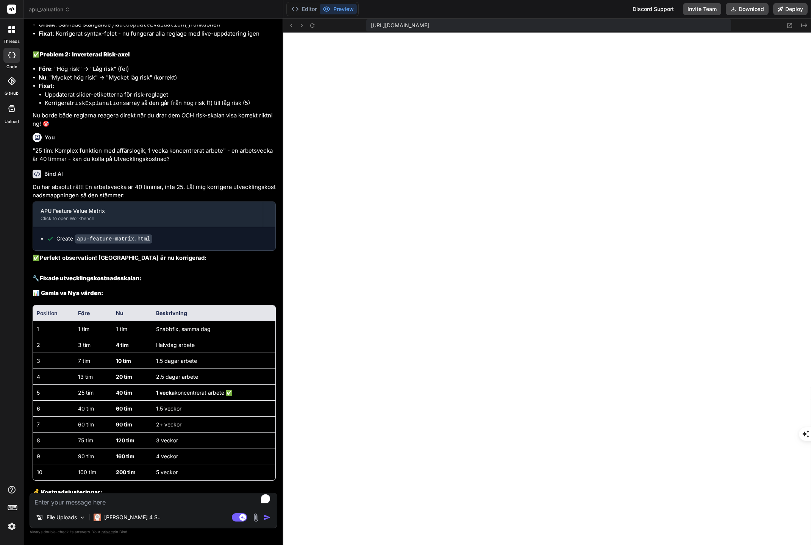
scroll to position [8157, 0]
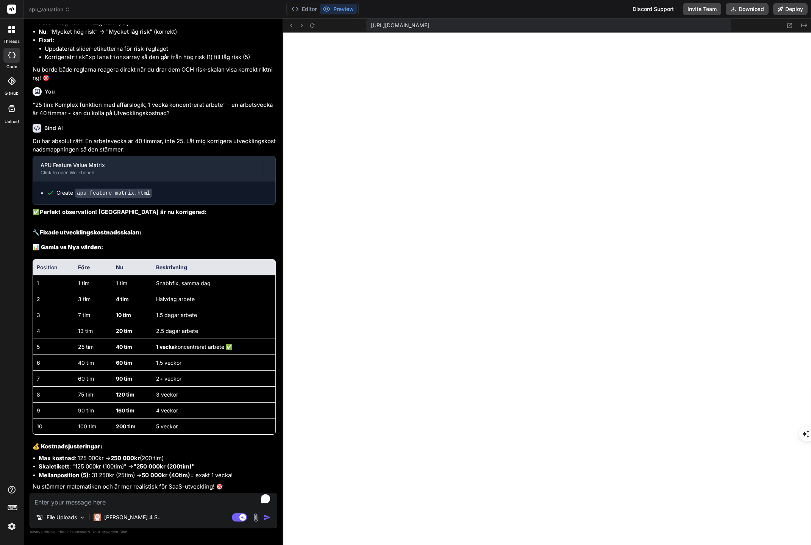
click at [133, 501] on textarea "To enrich screen reader interactions, please activate Accessibility in Grammarl…" at bounding box center [153, 500] width 247 height 14
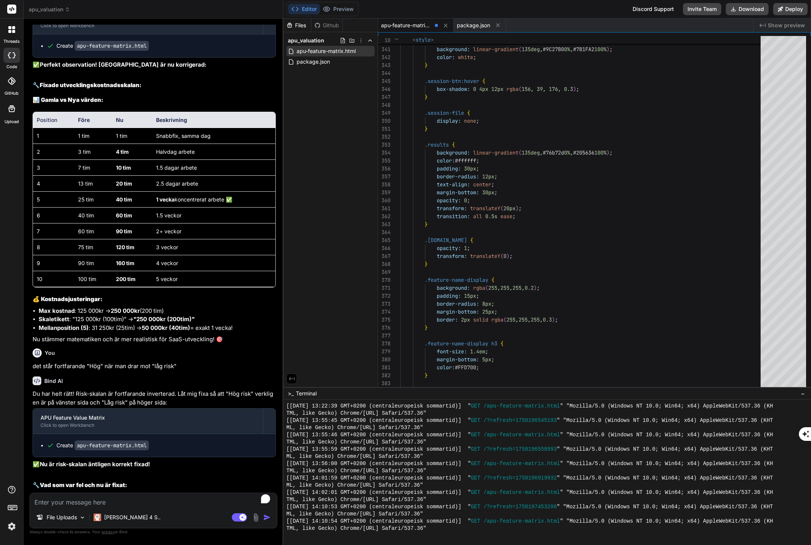
scroll to position [8528, 0]
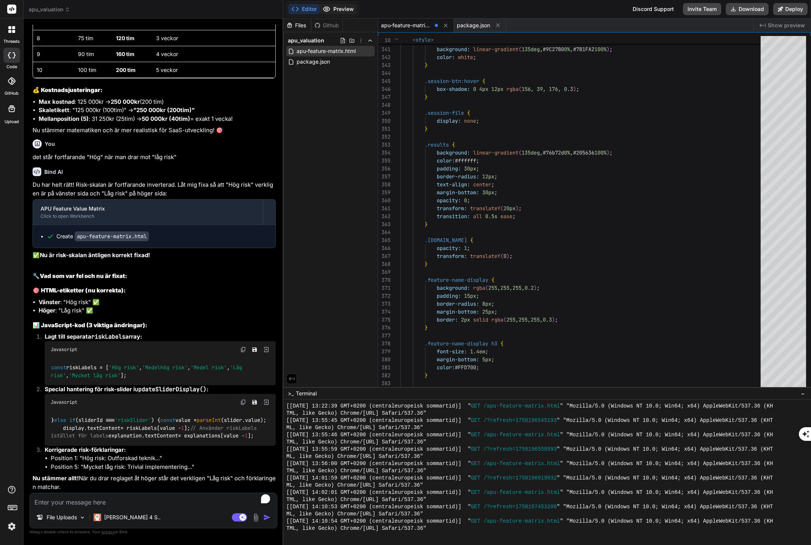
click at [336, 9] on button "Preview" at bounding box center [338, 9] width 37 height 11
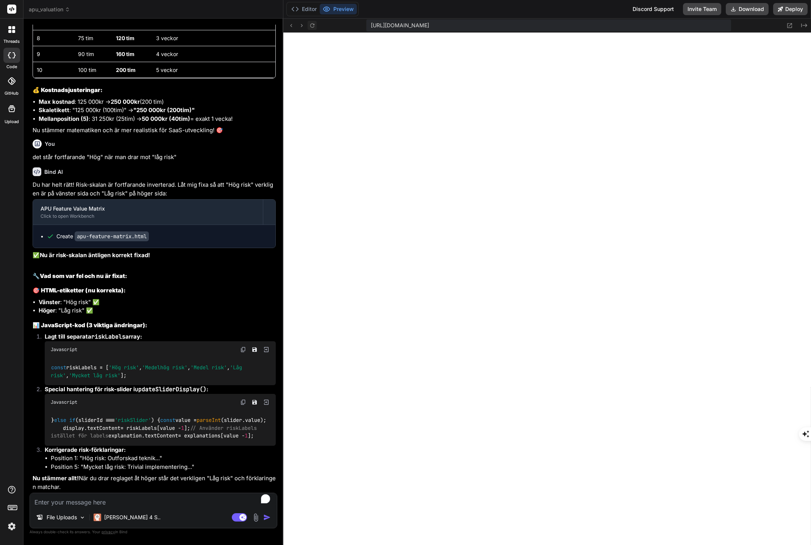
click at [312, 27] on icon at bounding box center [312, 25] width 6 height 6
drag, startPoint x: 122, startPoint y: 501, endPoint x: 117, endPoint y: 501, distance: 4.9
click at [117, 501] on textarea "To enrich screen reader interactions, please activate Accessibility in Grammarl…" at bounding box center [153, 500] width 247 height 14
click at [262, 505] on textarea "Kan vi gruppera Utvecklingskostnad och Teknisk Risk och ge dessa en lila färg:" at bounding box center [153, 500] width 247 height 14
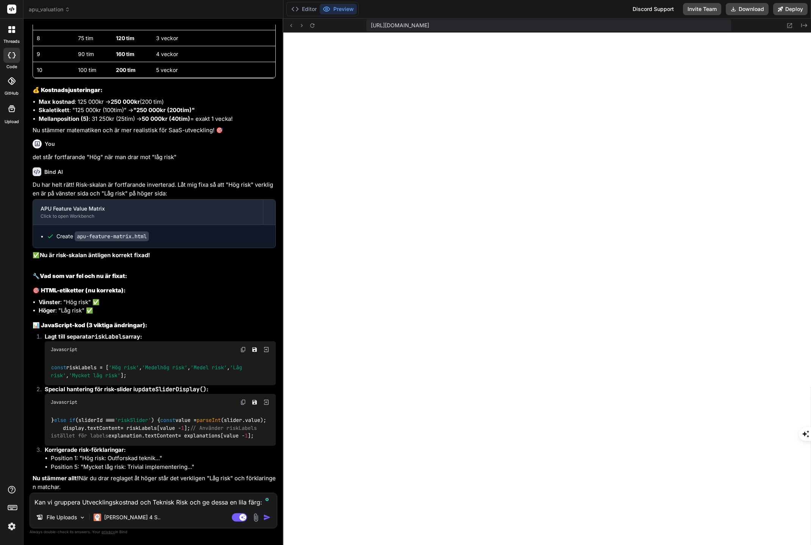
paste textarea "#65358b"
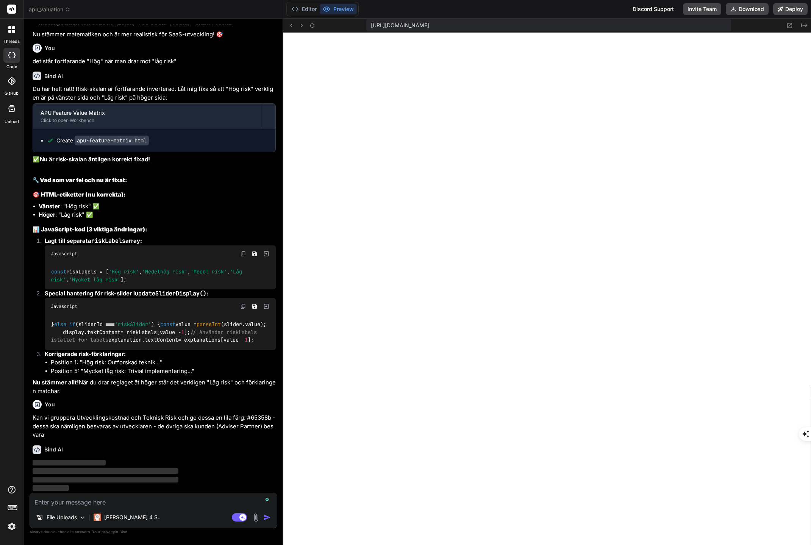
scroll to position [8624, 0]
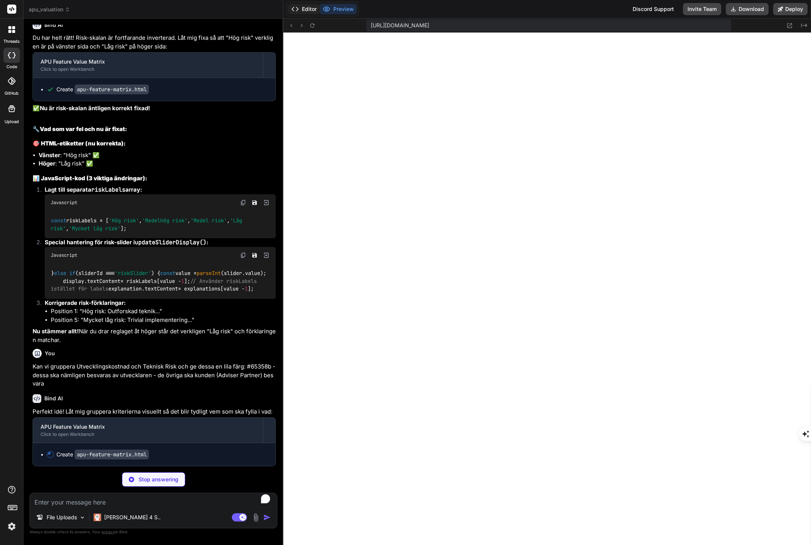
click at [303, 8] on button "Editor" at bounding box center [303, 9] width 31 height 11
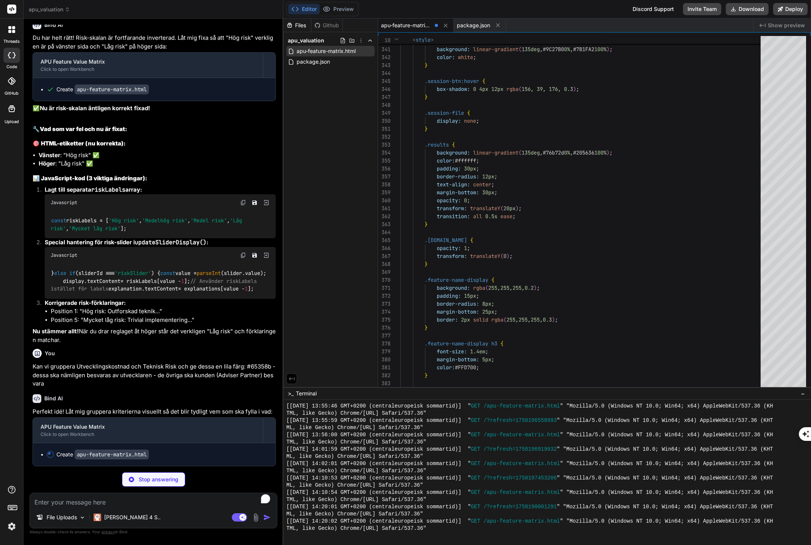
scroll to position [8675, 0]
click at [219, 455] on div "Create apu-feature-matrix.html" at bounding box center [157, 455] width 221 height 8
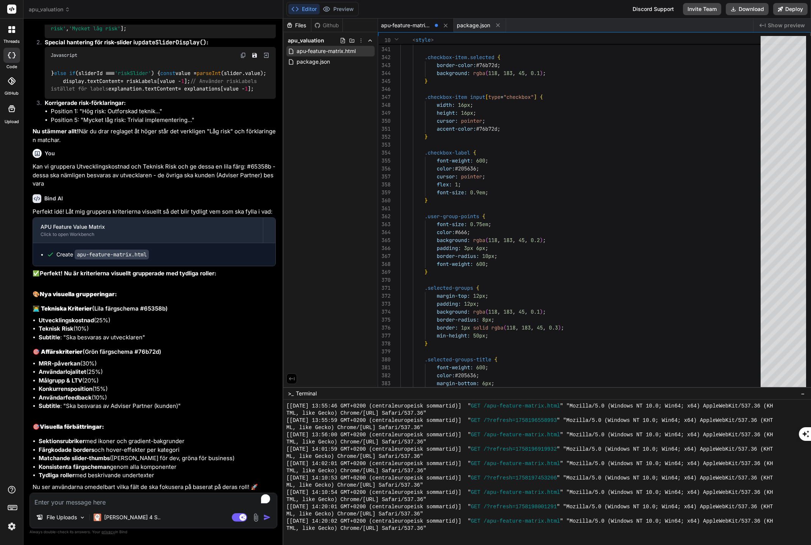
scroll to position [8875, 0]
click at [339, 10] on button "Preview" at bounding box center [338, 9] width 37 height 11
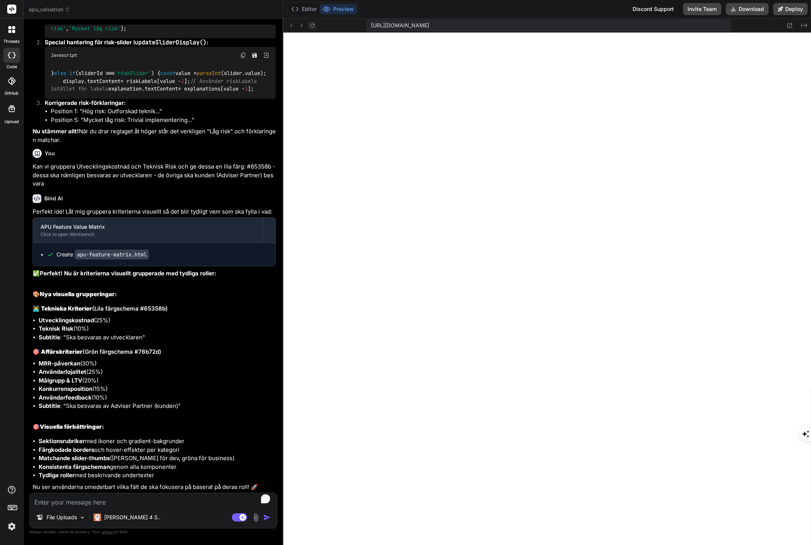
click at [313, 24] on icon at bounding box center [312, 25] width 6 height 6
click at [747, 8] on button "Download" at bounding box center [747, 9] width 43 height 12
